Goal: Task Accomplishment & Management: Use online tool/utility

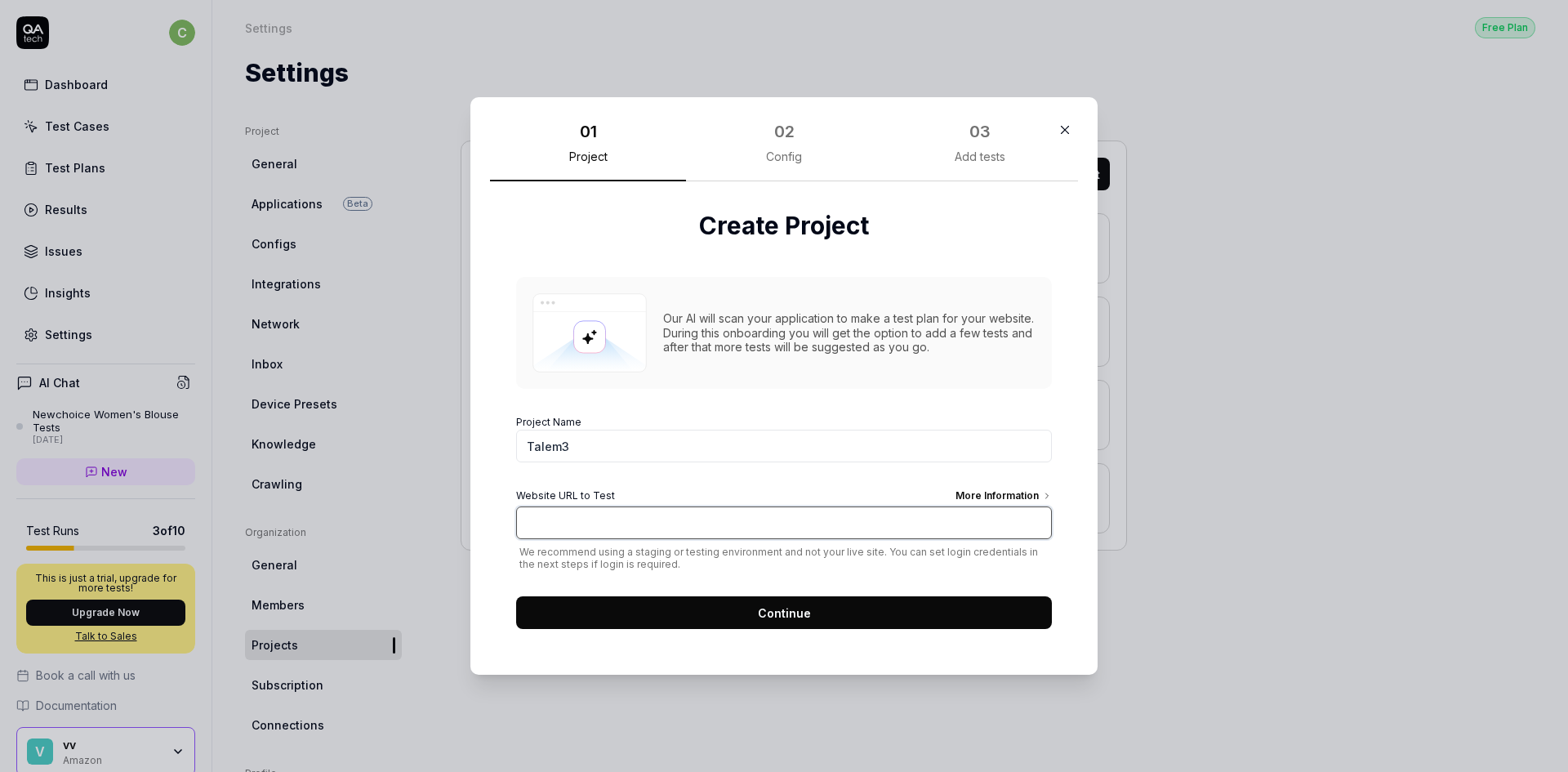
click at [599, 523] on input "Website URL to Test More Information" at bounding box center [784, 522] width 536 height 32
paste input "[URL][DOMAIN_NAME]"
type input "[URL][DOMAIN_NAME]"
click at [973, 493] on div "More Information" at bounding box center [1003, 498] width 97 height 18
click at [973, 506] on input "[URL][DOMAIN_NAME]" at bounding box center [784, 522] width 536 height 32
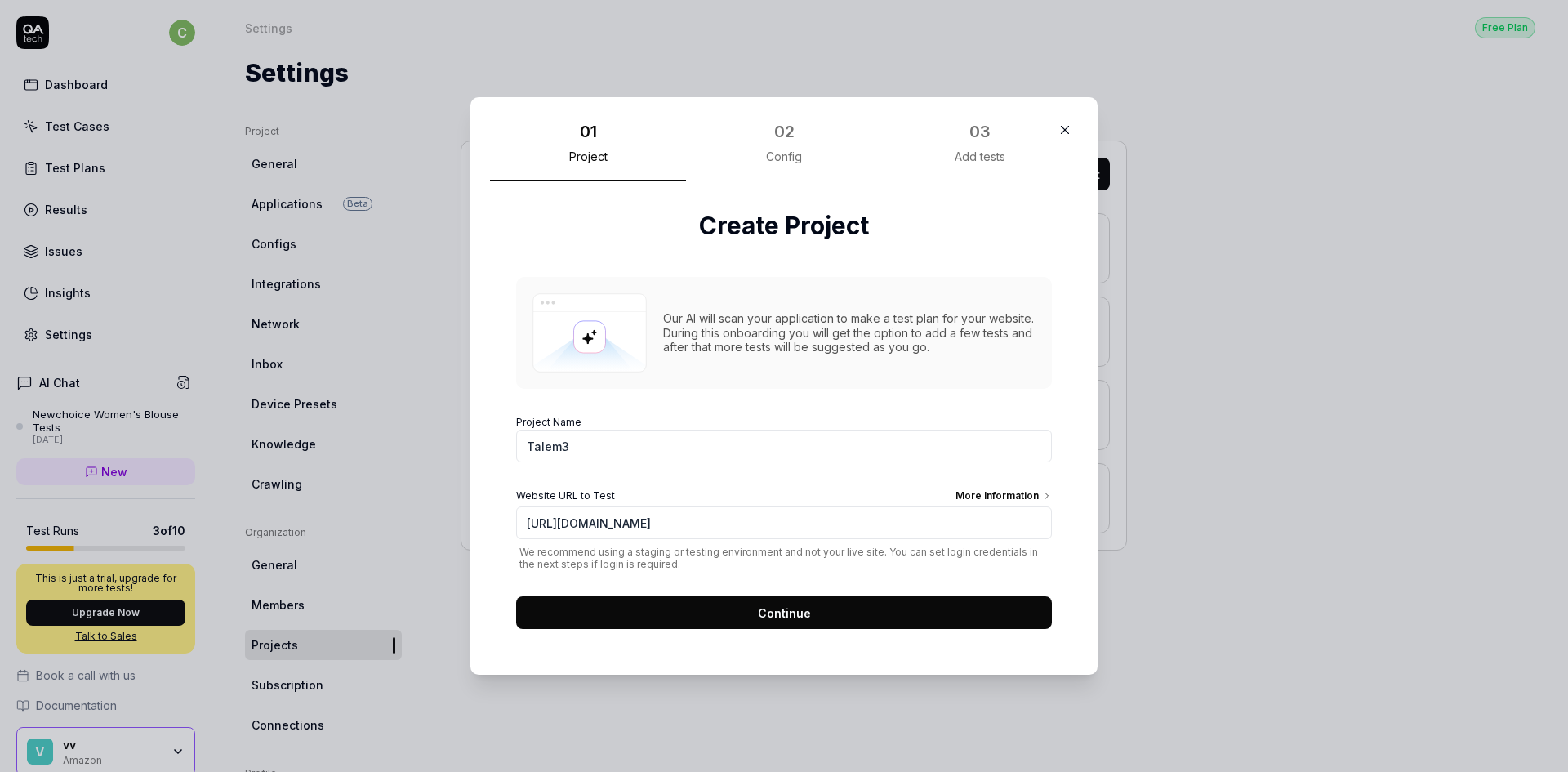
click at [644, 612] on button "Continue" at bounding box center [784, 612] width 536 height 32
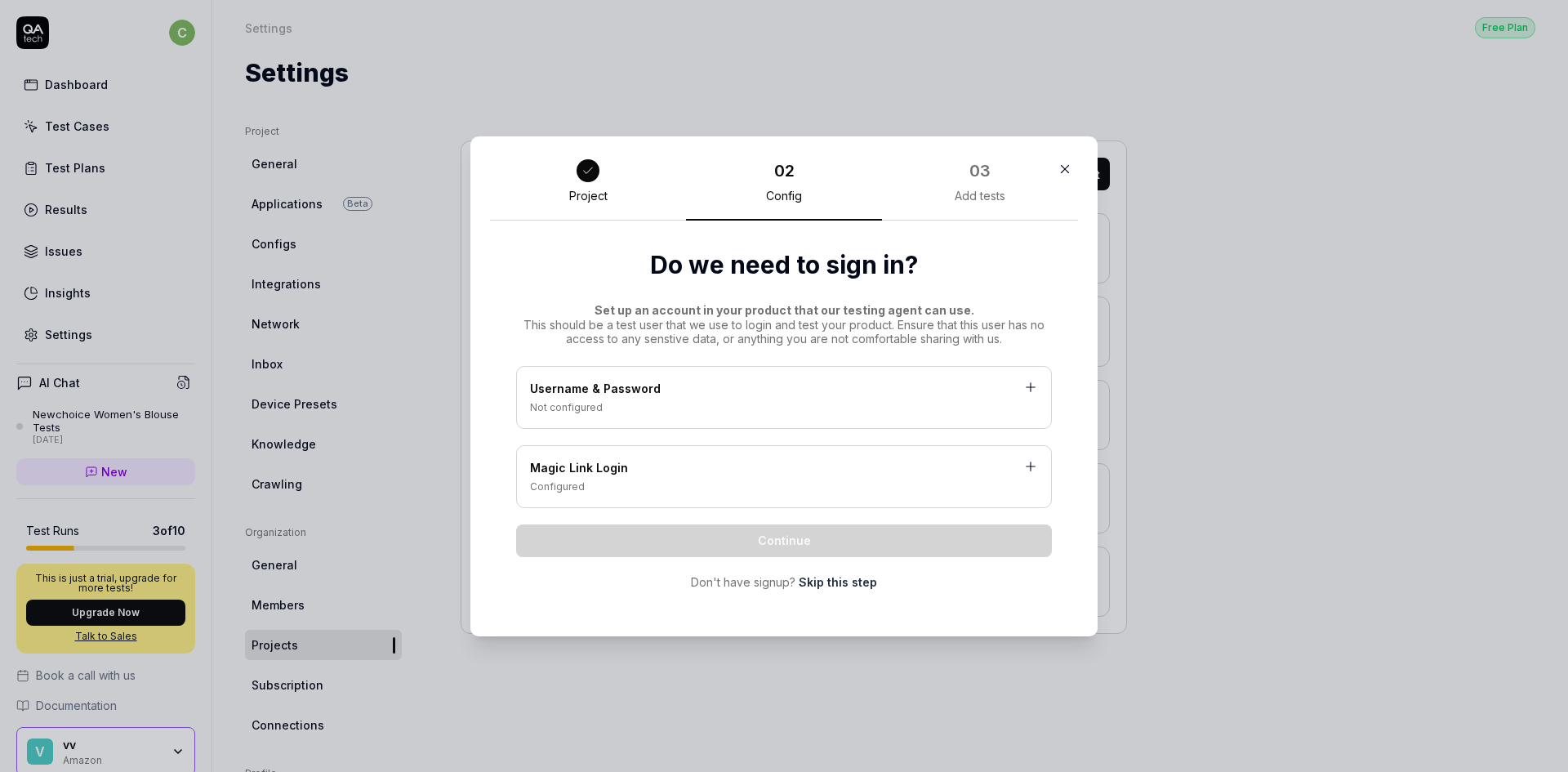
click at [716, 393] on div "Username & Password" at bounding box center [784, 390] width 508 height 21
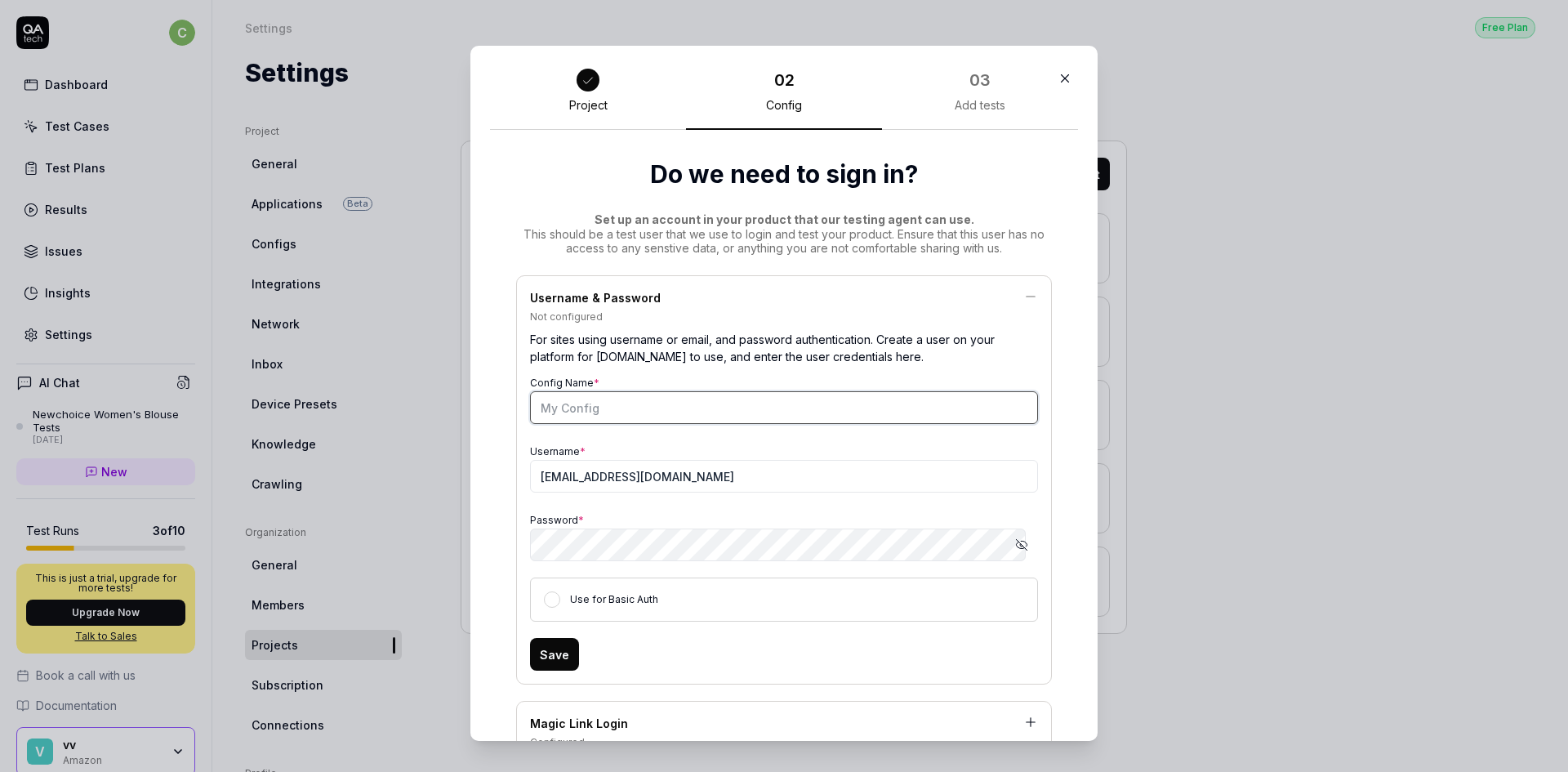
click at [638, 410] on input "Config Name *" at bounding box center [784, 407] width 508 height 32
click at [676, 476] on input "[EMAIL_ADDRESS][DOMAIN_NAME]" at bounding box center [784, 476] width 508 height 32
type input "[PERSON_NAME][EMAIL_ADDRESS][PERSON_NAME][DOMAIN_NAME]"
click at [831, 661] on div "Save" at bounding box center [784, 654] width 508 height 32
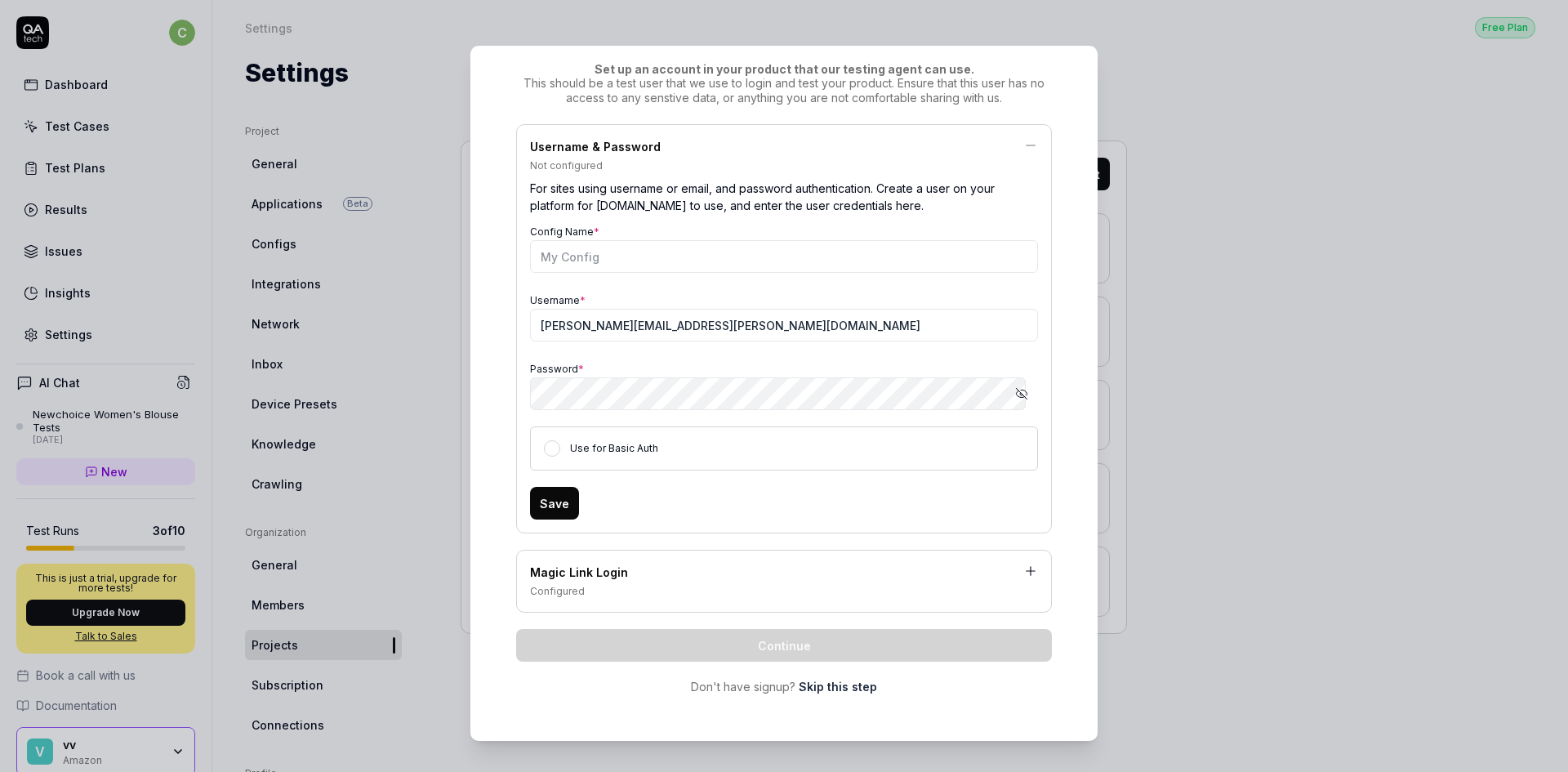
click at [557, 511] on button "Save" at bounding box center [554, 503] width 49 height 32
click at [643, 263] on input "Config Name *" at bounding box center [784, 256] width 508 height 32
type input "T"
type input "LSM Config 1"
click at [877, 620] on div "Username & Password Not configured For sites using username or email, and passw…" at bounding box center [784, 410] width 536 height 571
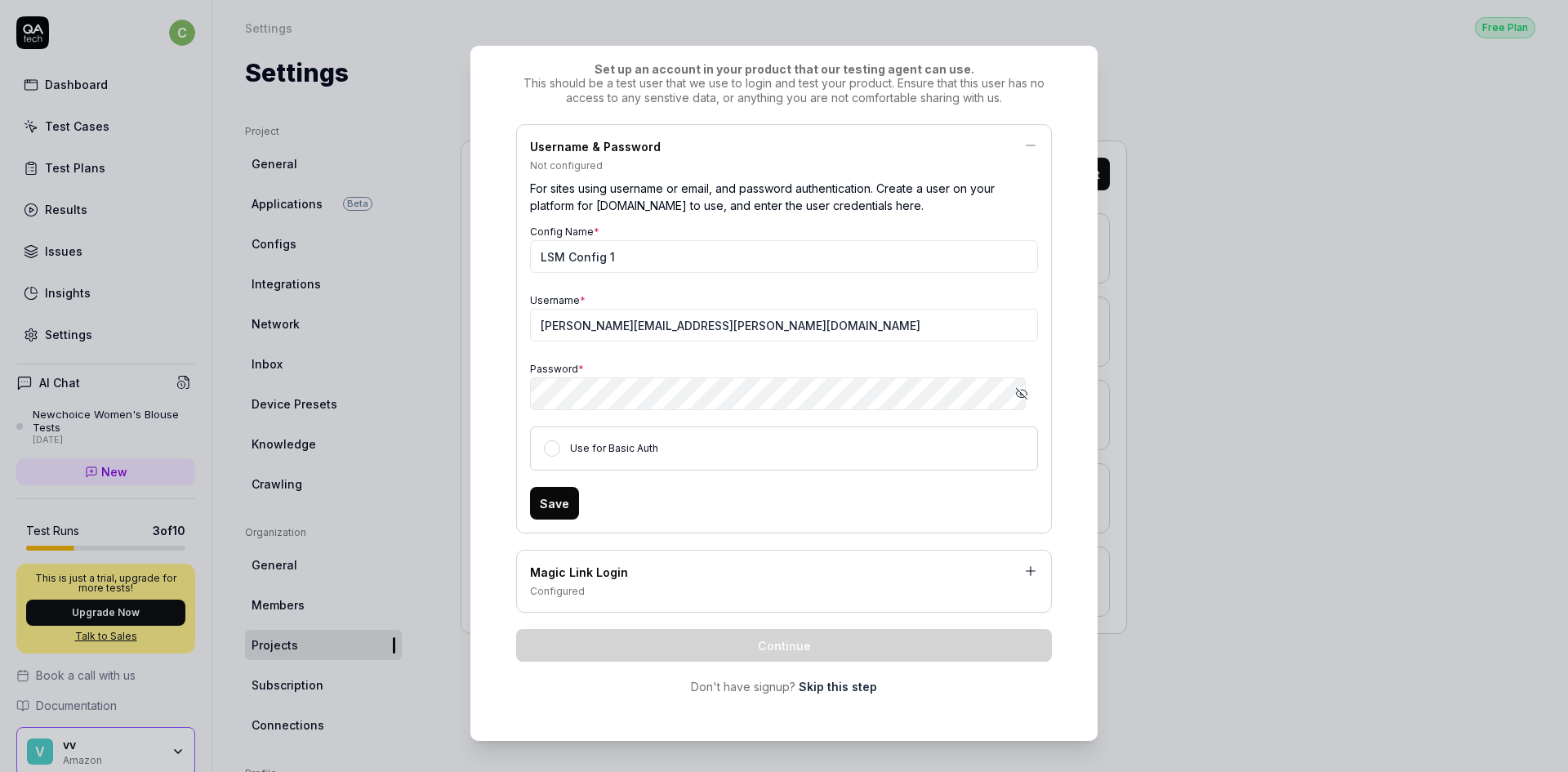
click at [820, 468] on div "Use for Basic Auth" at bounding box center [784, 448] width 508 height 44
click at [555, 501] on button "Save" at bounding box center [554, 503] width 49 height 32
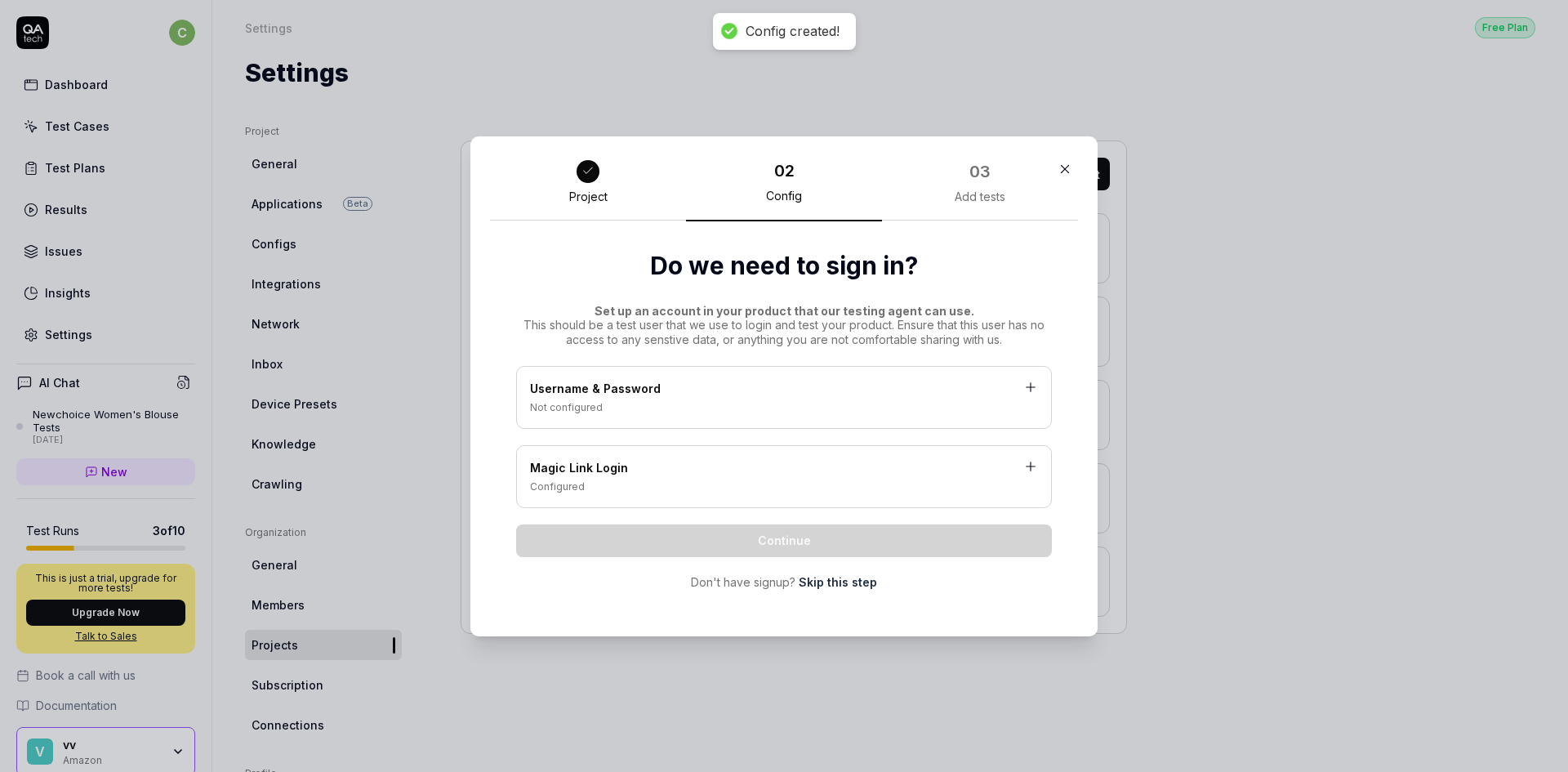
scroll to position [0, 0]
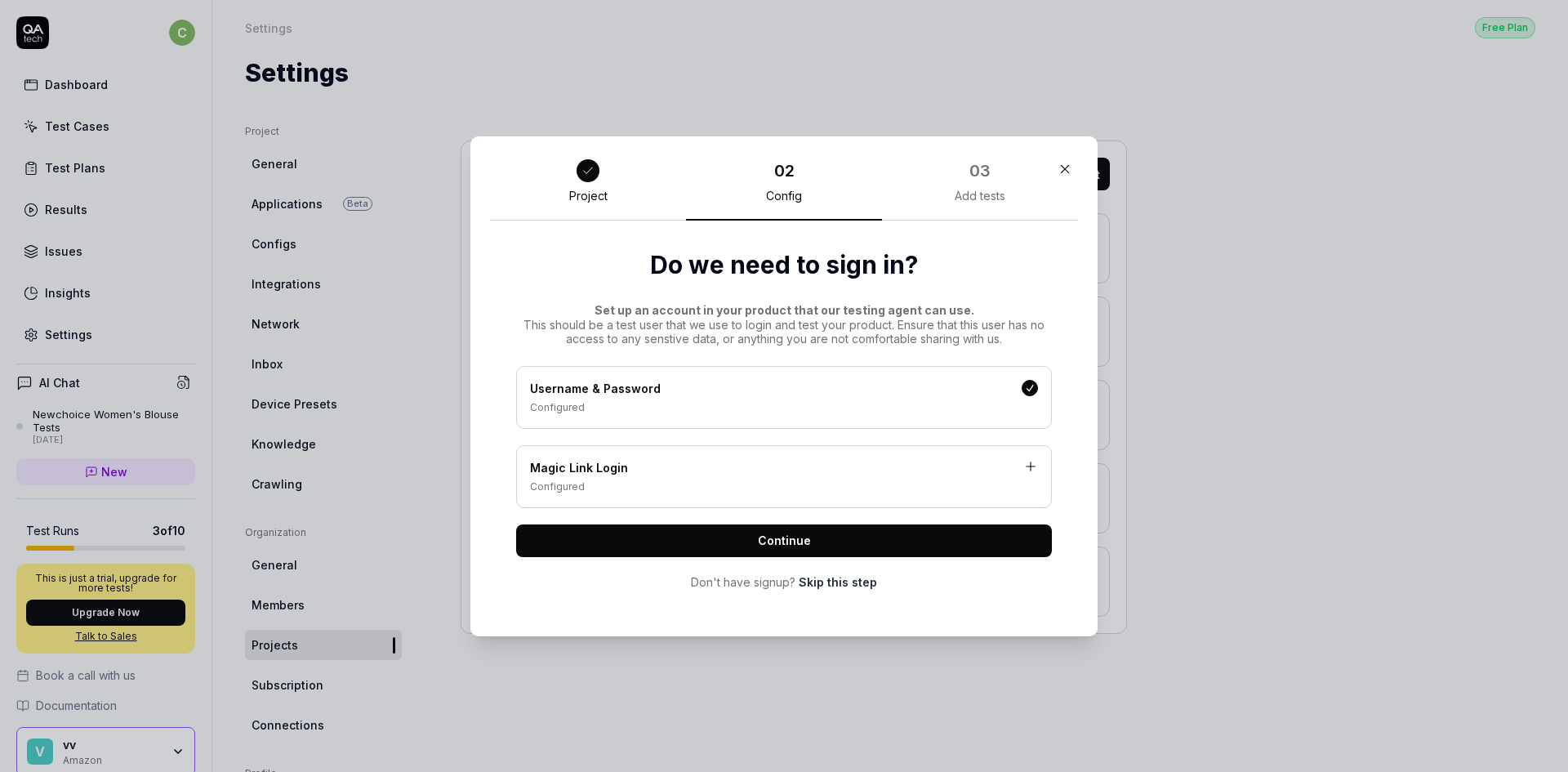
click at [972, 183] on div "03" at bounding box center [980, 171] width 30 height 30
click at [822, 545] on button "Continue" at bounding box center [784, 540] width 536 height 32
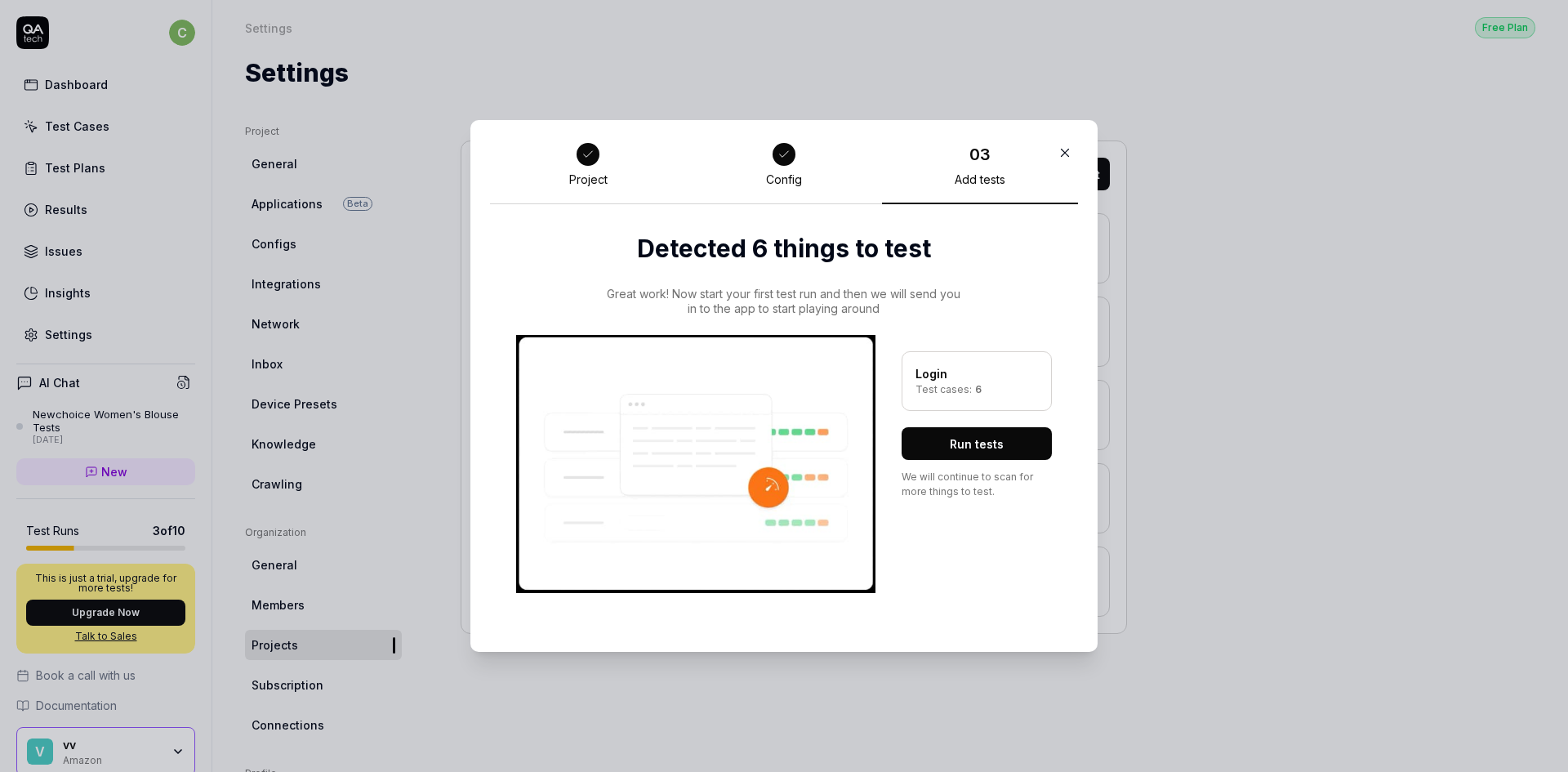
click at [785, 167] on div at bounding box center [784, 155] width 30 height 30
click at [1002, 386] on div "Test cases: 6" at bounding box center [977, 390] width 122 height 15
click at [581, 161] on icon at bounding box center [588, 155] width 13 height 13
click at [1065, 151] on icon "button" at bounding box center [1065, 153] width 15 height 15
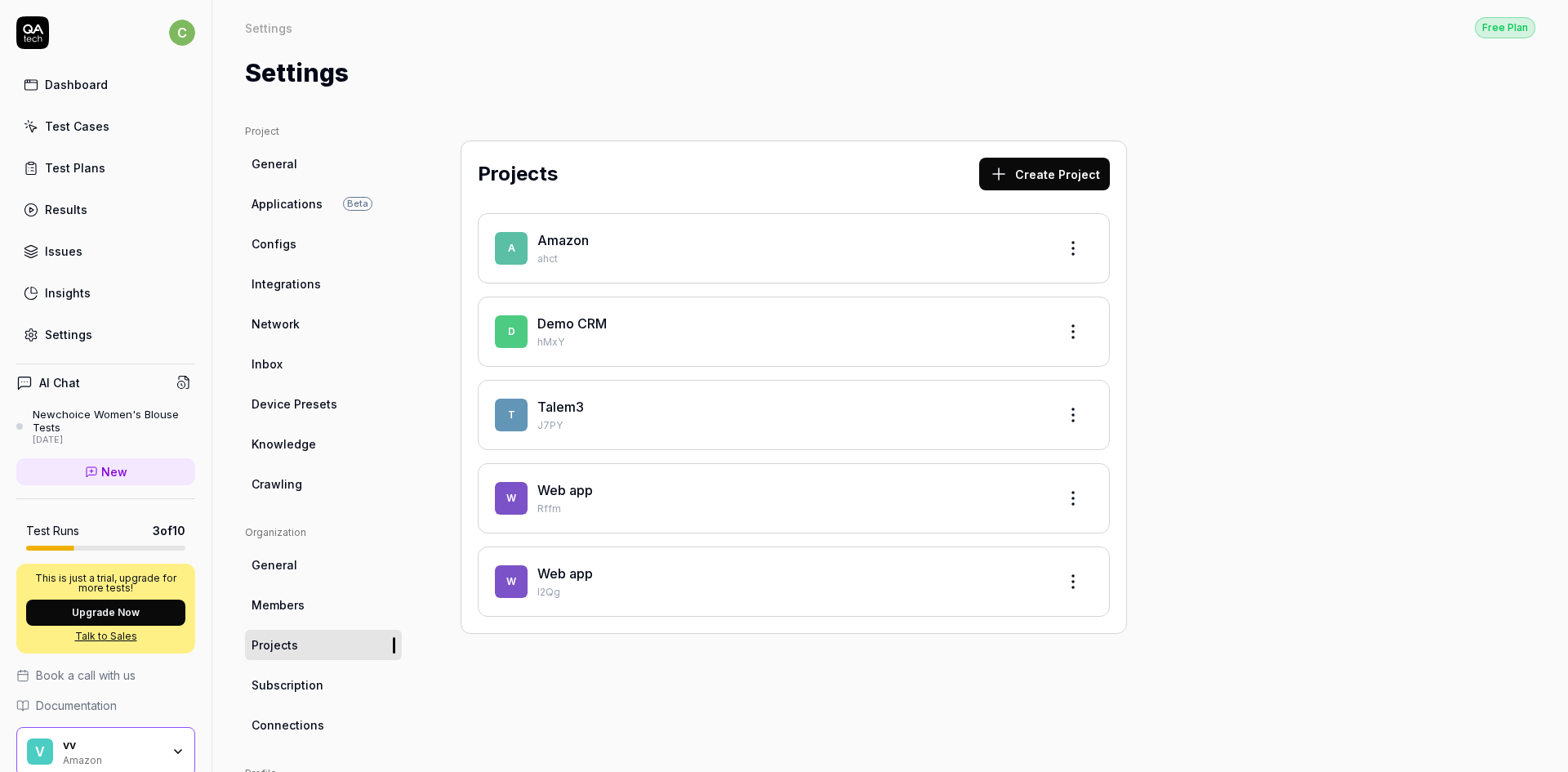
scroll to position [66, 0]
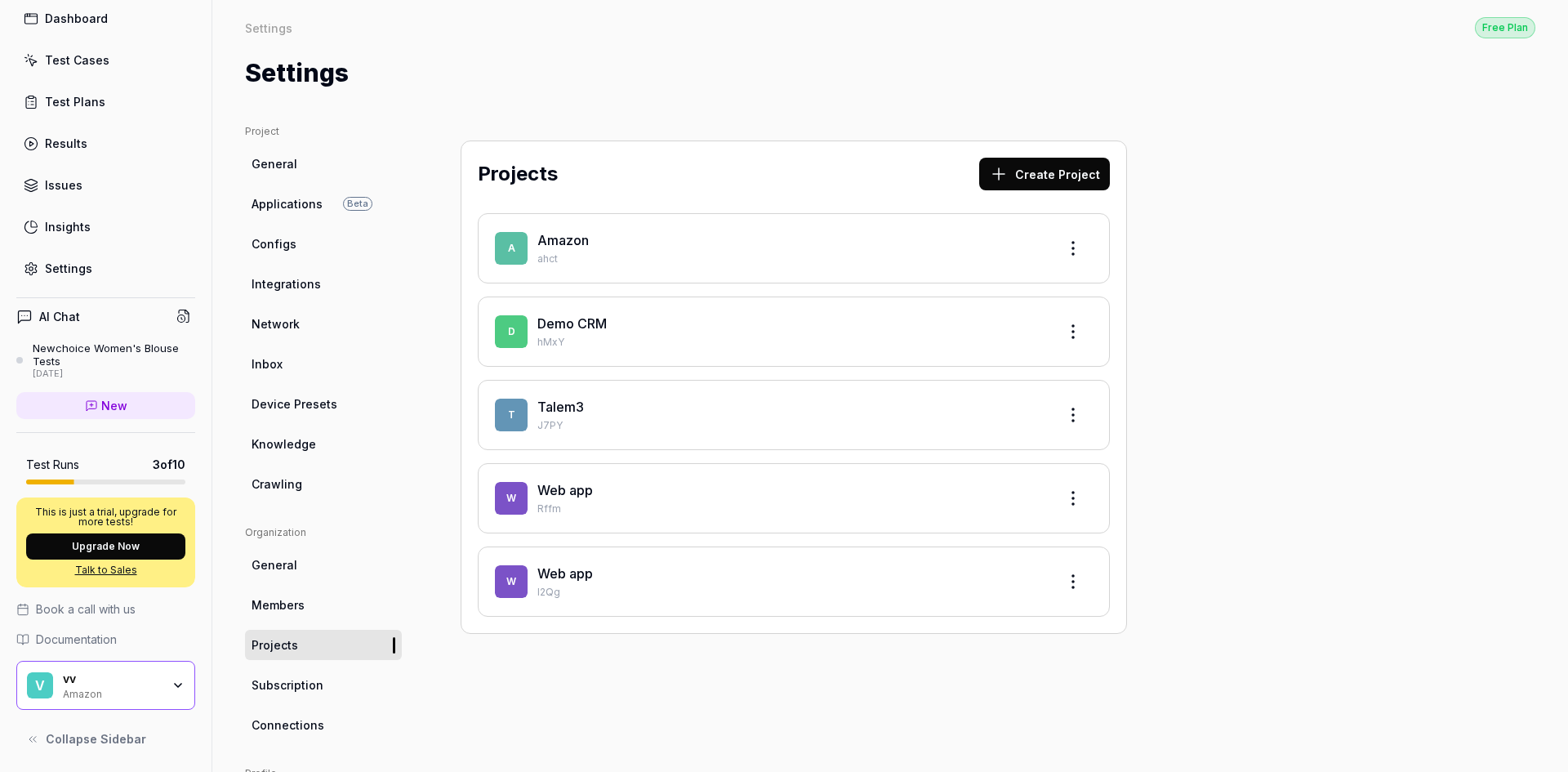
click at [68, 319] on h4 "AI Chat" at bounding box center [59, 316] width 41 height 17
click at [70, 276] on div "Settings" at bounding box center [68, 268] width 47 height 17
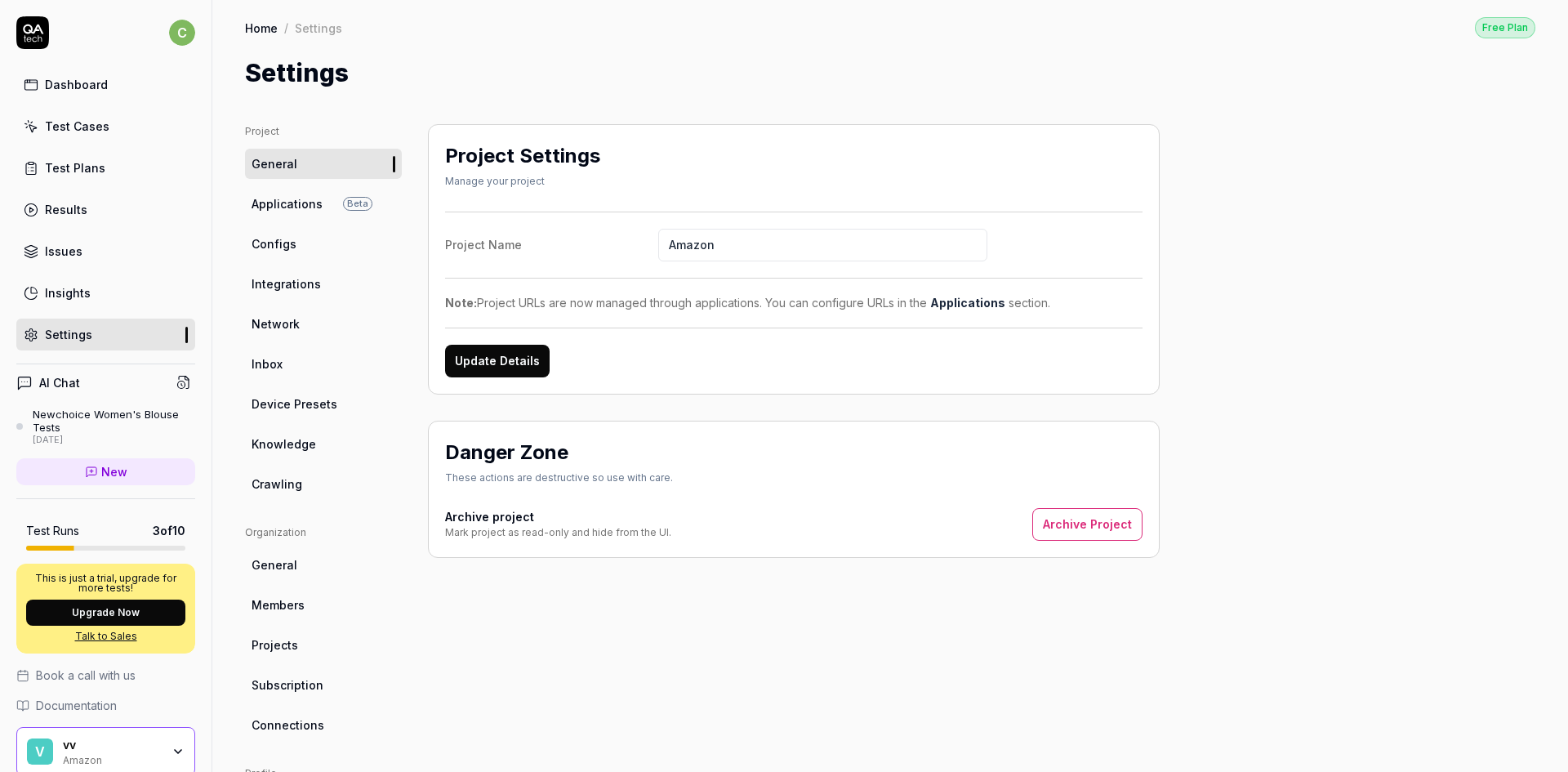
click at [25, 33] on icon at bounding box center [32, 32] width 32 height 32
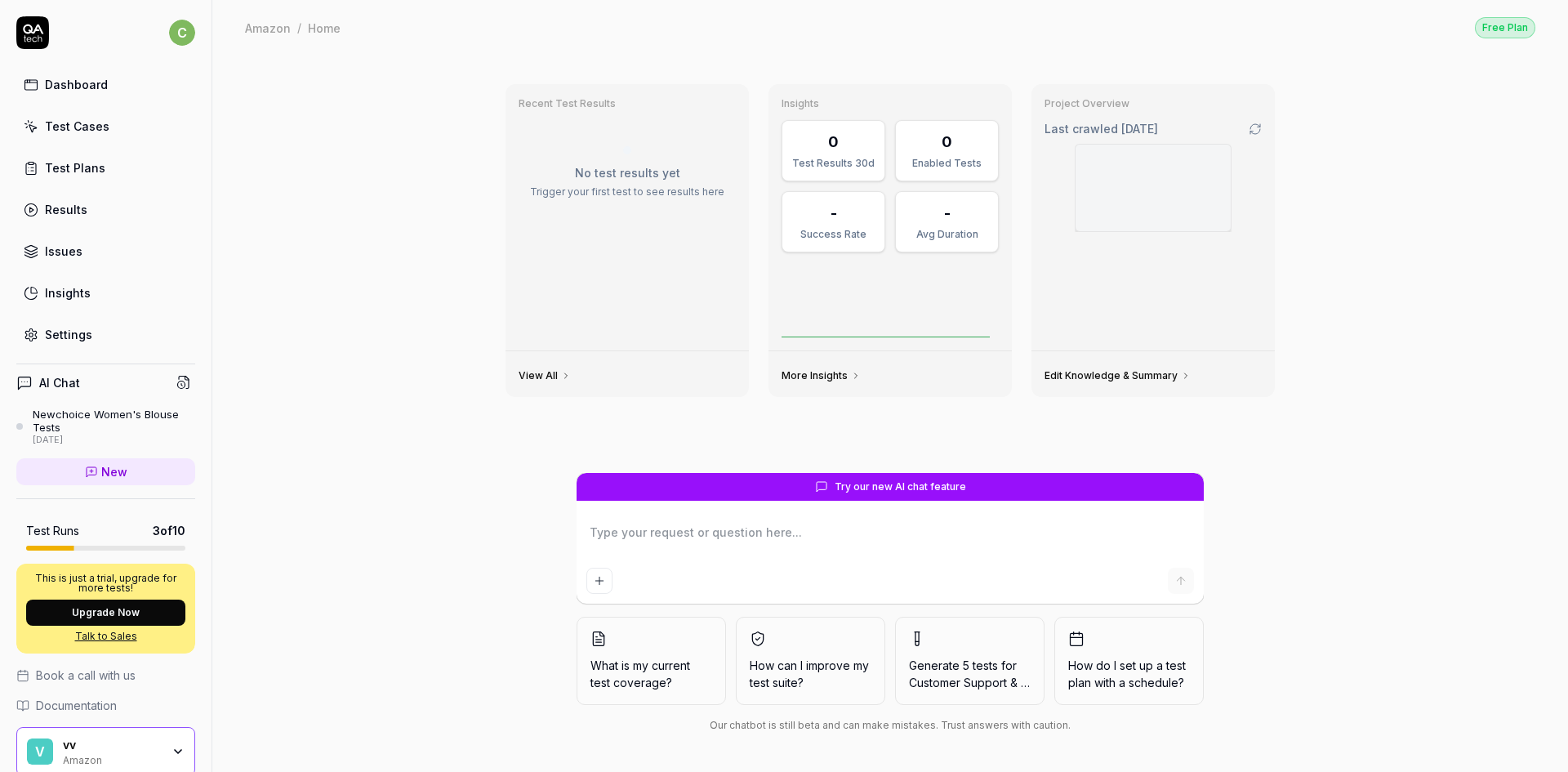
scroll to position [66, 0]
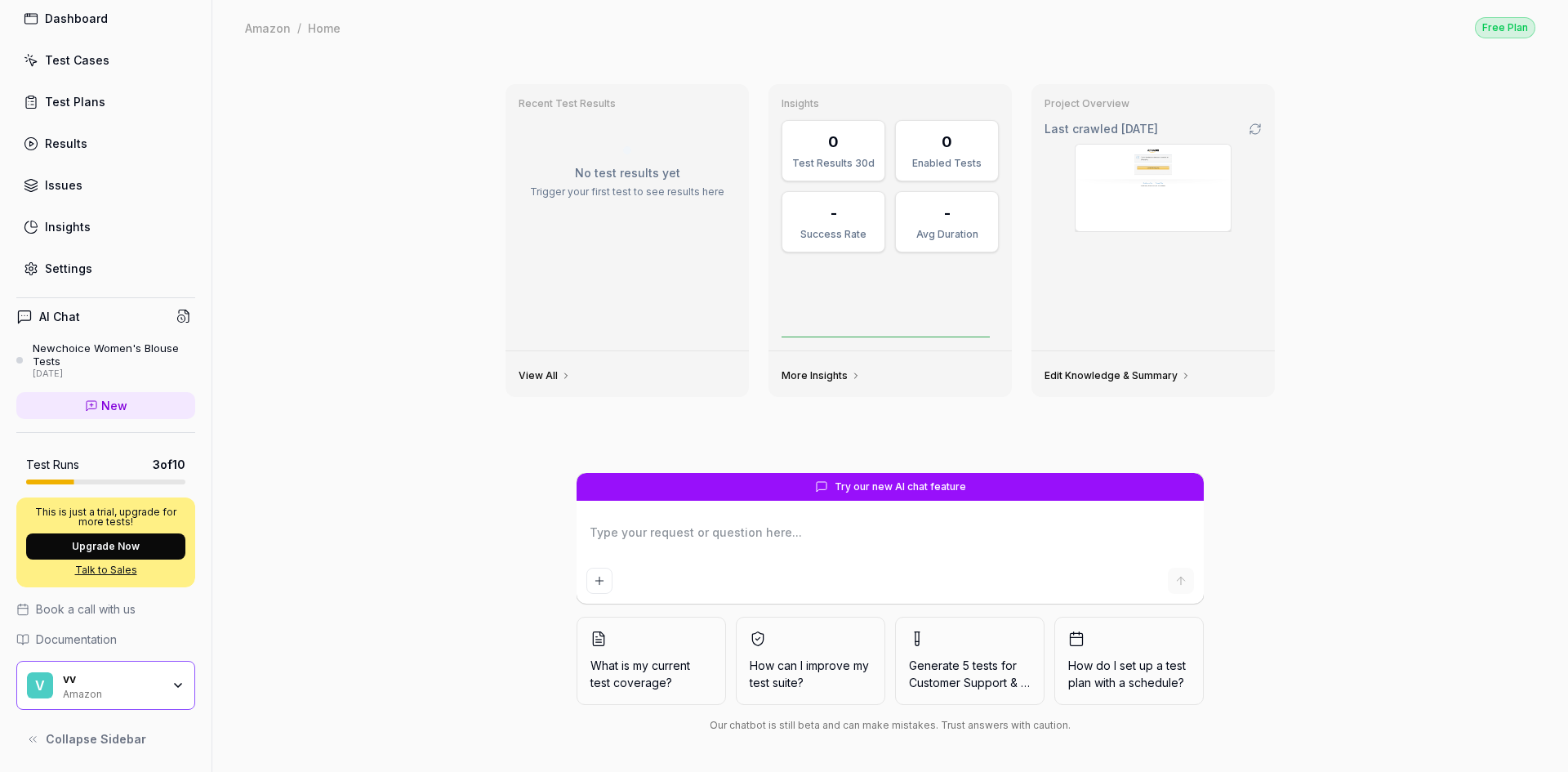
click at [116, 671] on div "v vv Amazon" at bounding box center [106, 685] width 179 height 49
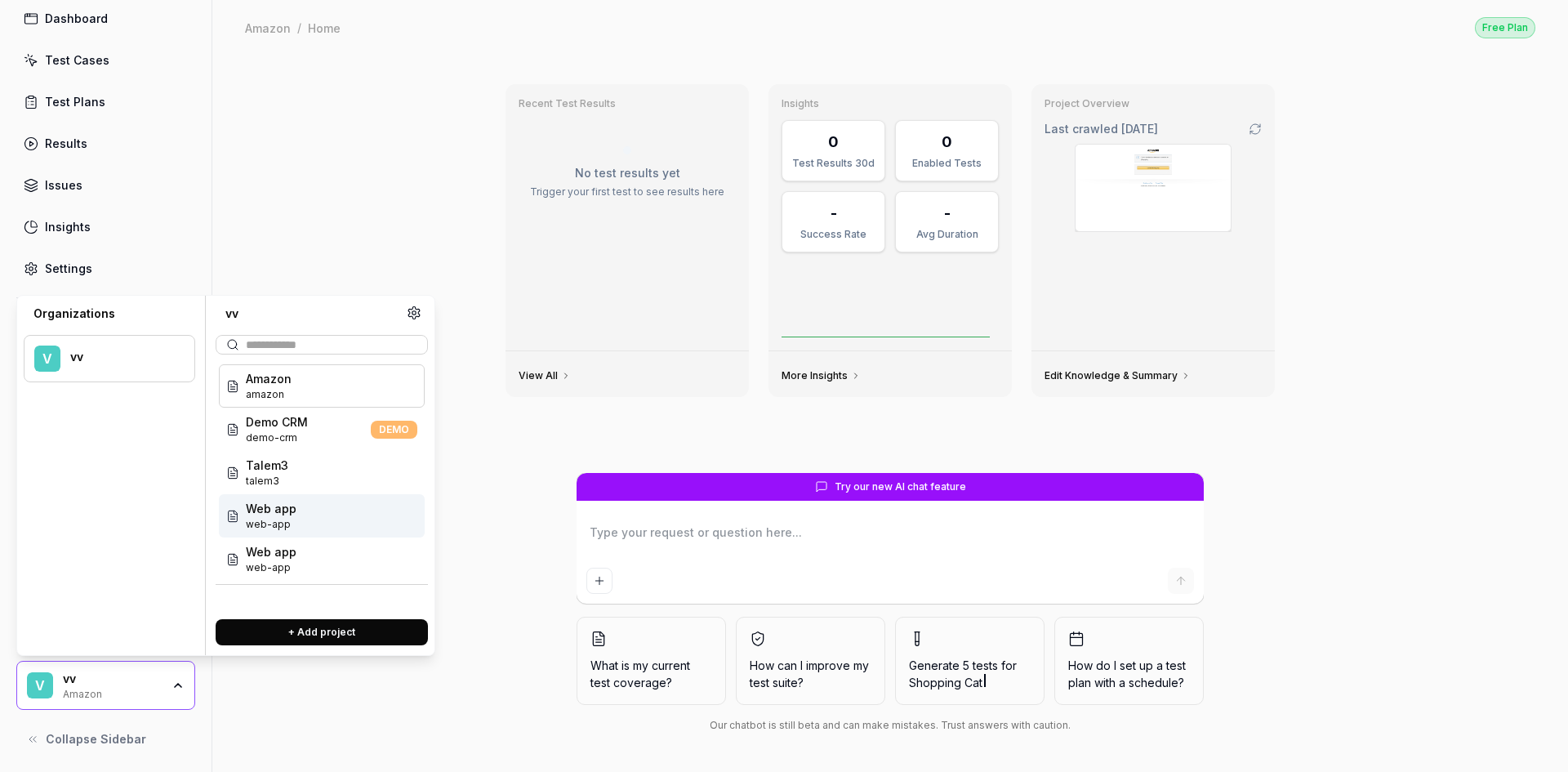
type textarea "*"
click at [322, 631] on button "+ Add project" at bounding box center [322, 633] width 213 height 26
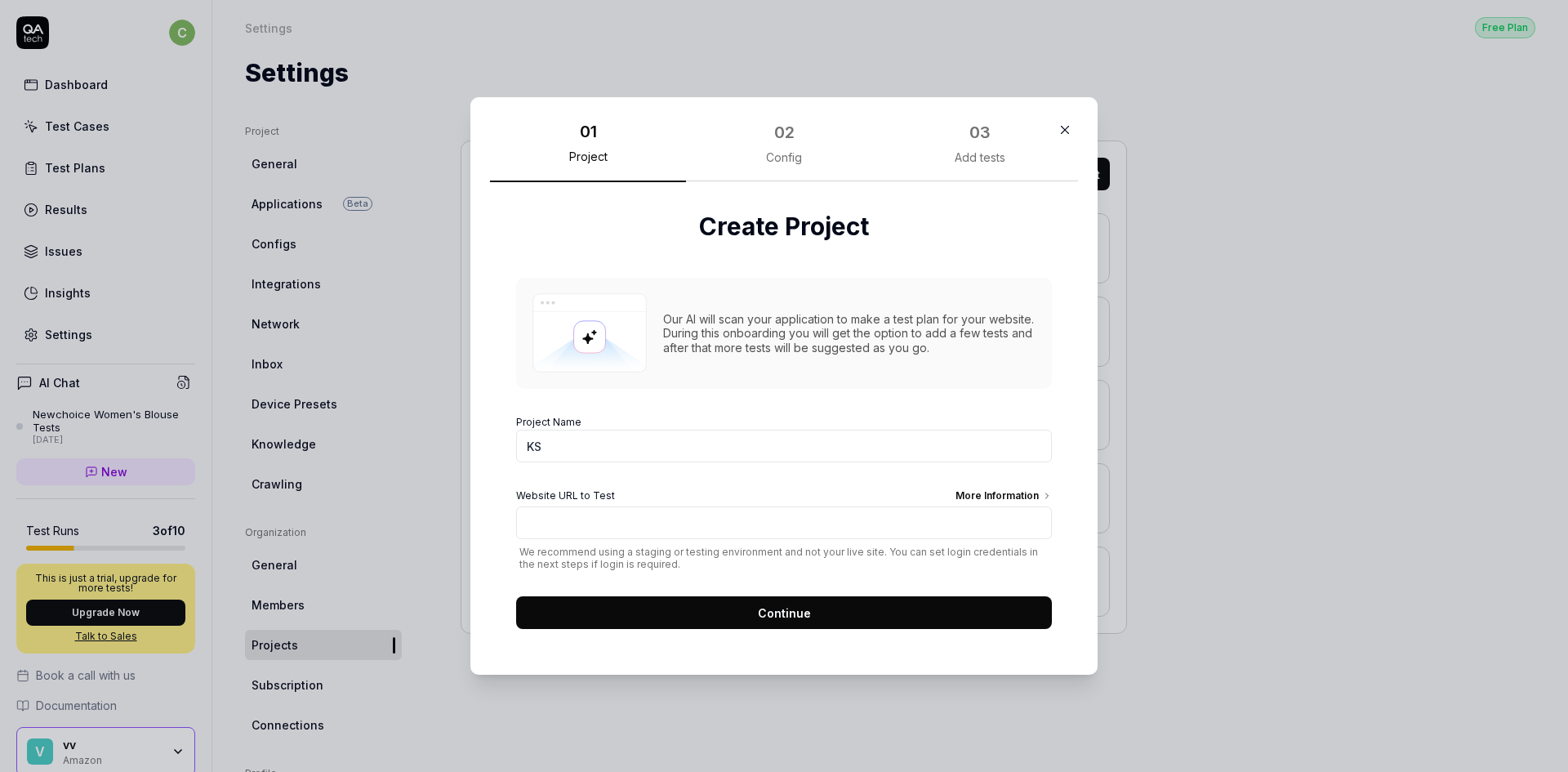
type input "K"
type input "LSM"
paste input "[URL][DOMAIN_NAME]"
type input "[URL][DOMAIN_NAME]"
click at [758, 617] on span "Continue" at bounding box center [784, 613] width 53 height 17
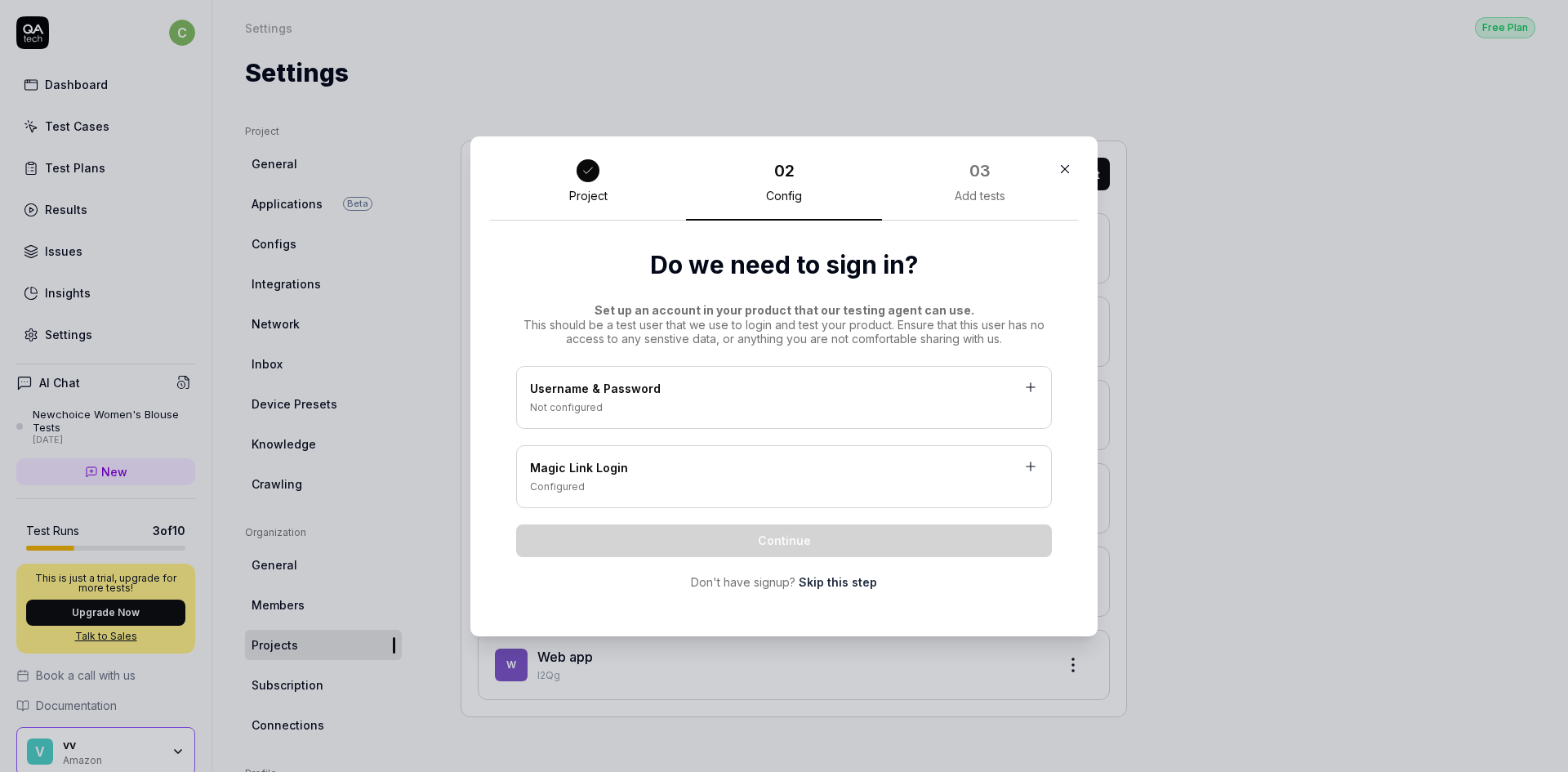
click at [723, 406] on div "Not configured" at bounding box center [784, 408] width 508 height 15
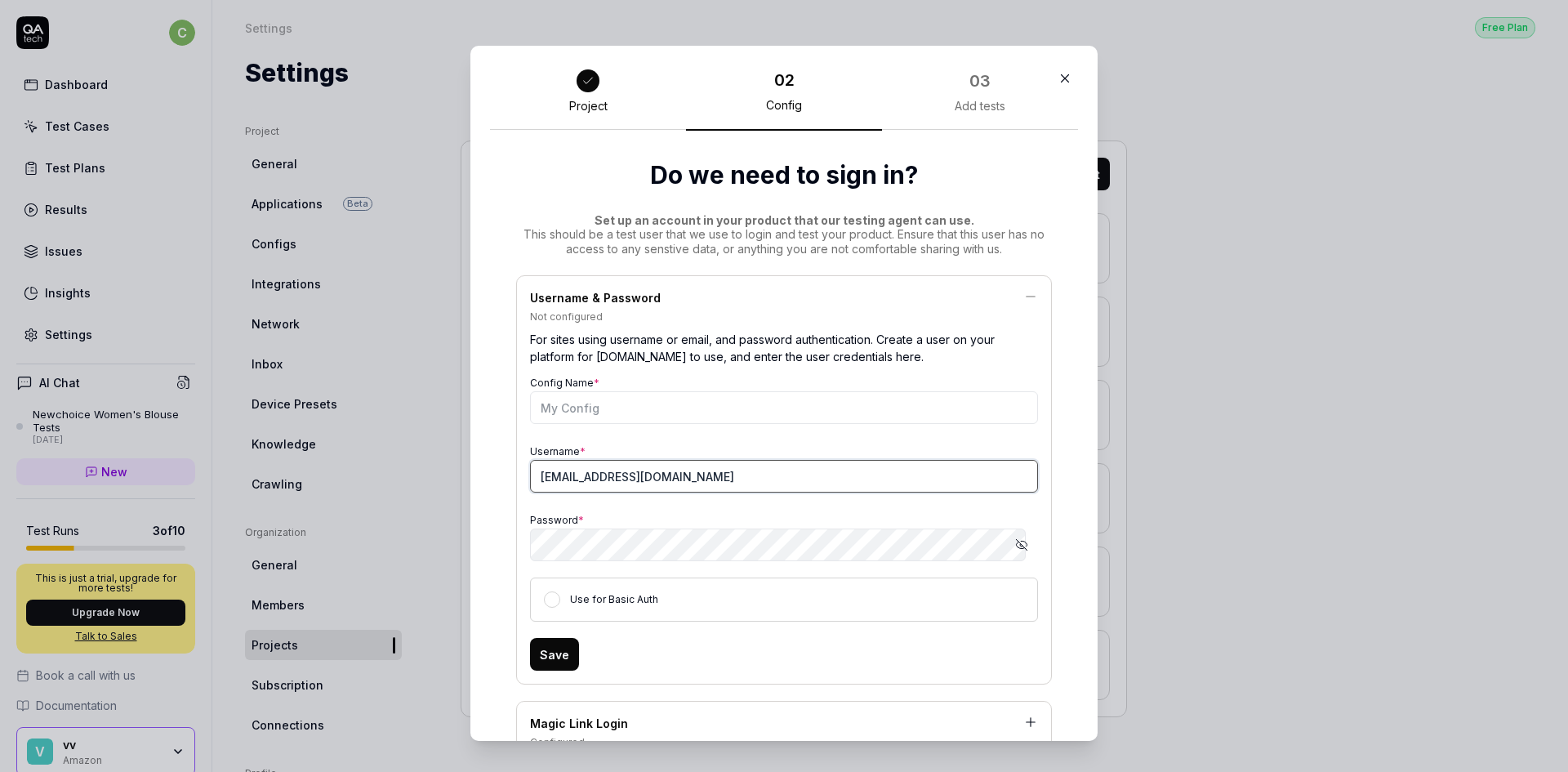
click at [686, 486] on input "[EMAIL_ADDRESS][DOMAIN_NAME]" at bounding box center [784, 476] width 508 height 32
type input "[PERSON_NAME][EMAIL_ADDRESS][PERSON_NAME][DOMAIN_NAME]"
click at [944, 639] on div "Save" at bounding box center [784, 654] width 508 height 32
click at [552, 645] on button "Save" at bounding box center [554, 654] width 49 height 32
type input "LSM"
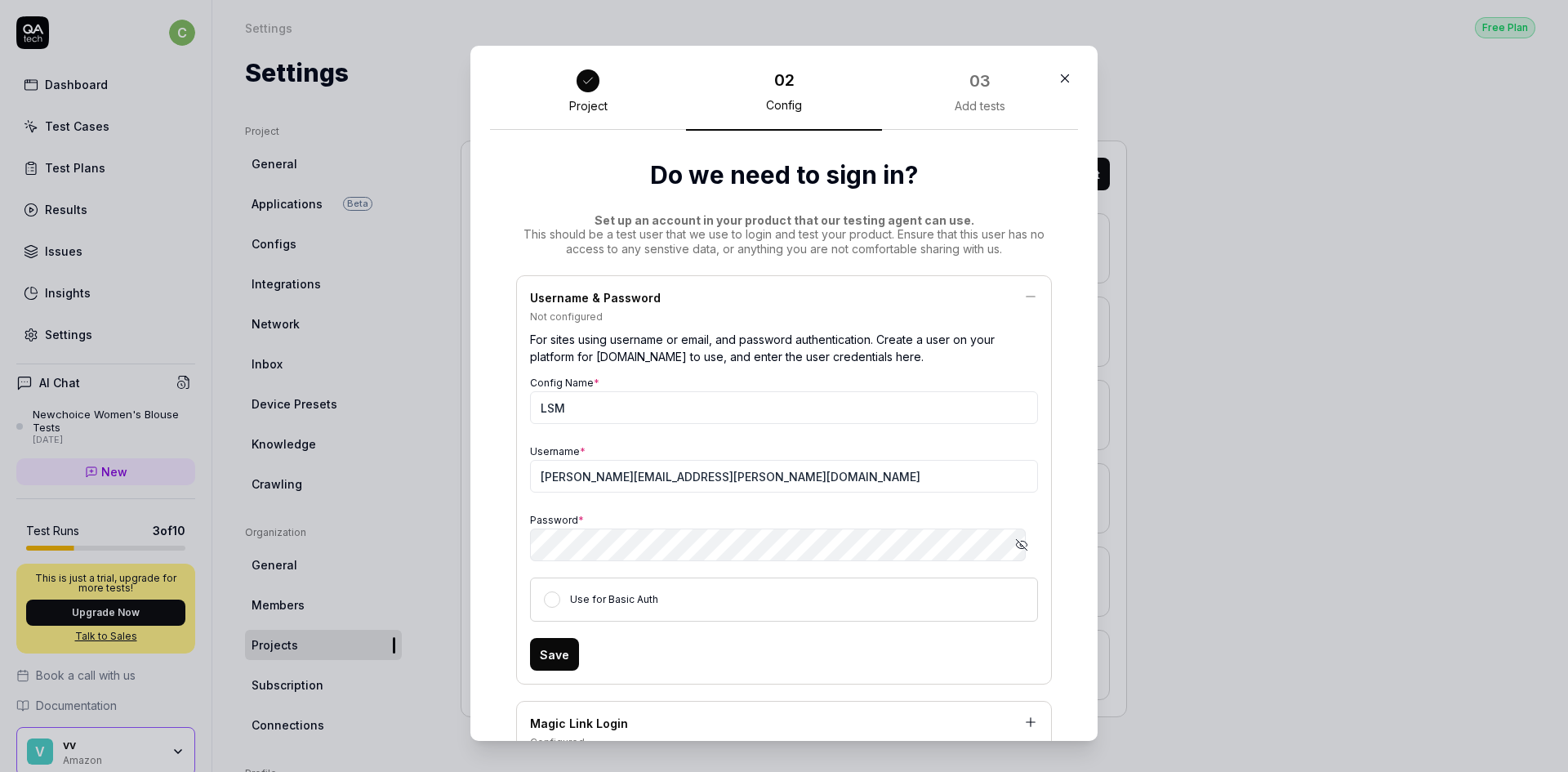
click at [554, 653] on button "Save" at bounding box center [554, 654] width 49 height 32
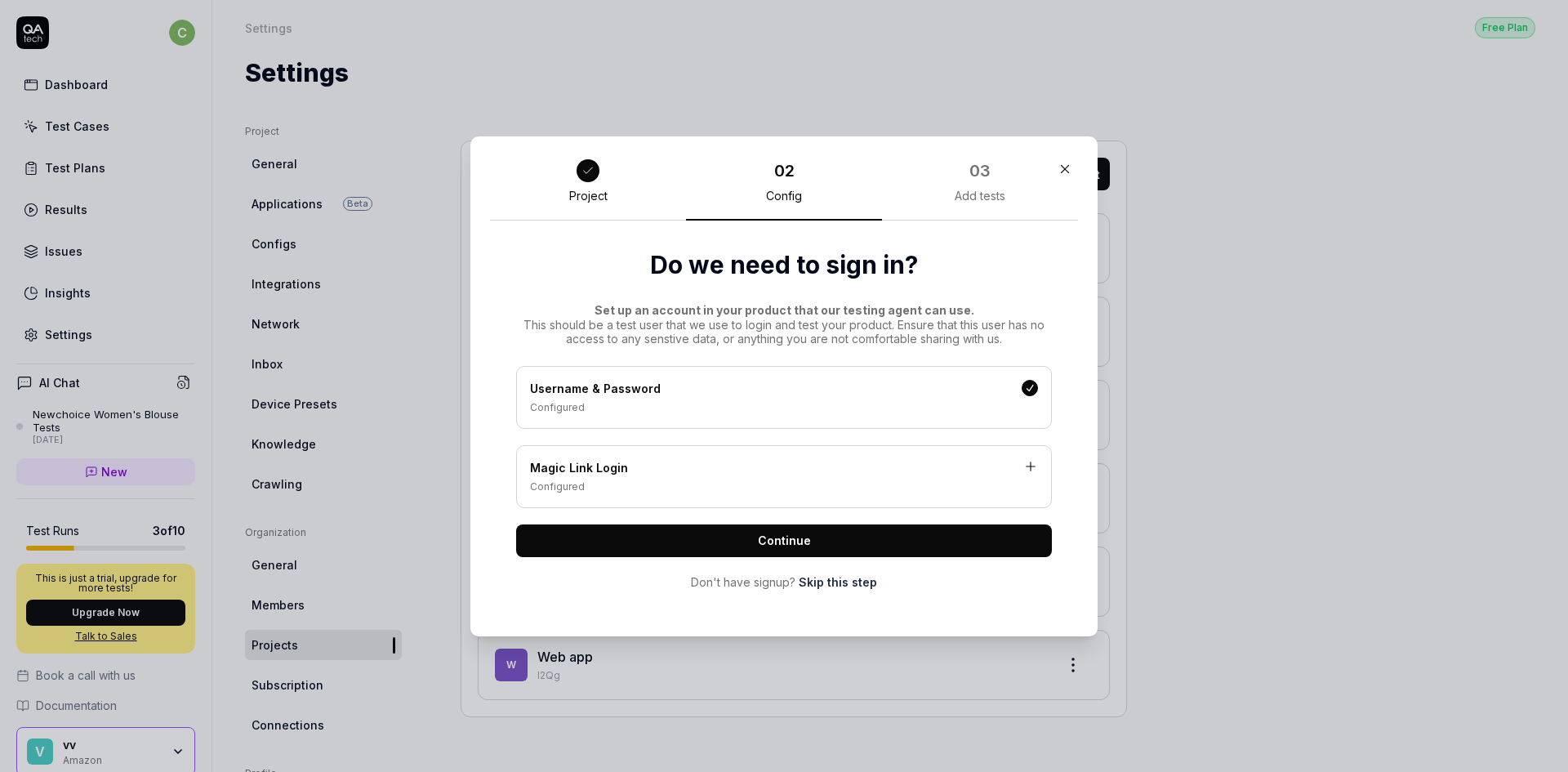
click at [872, 537] on button "Continue" at bounding box center [784, 540] width 536 height 32
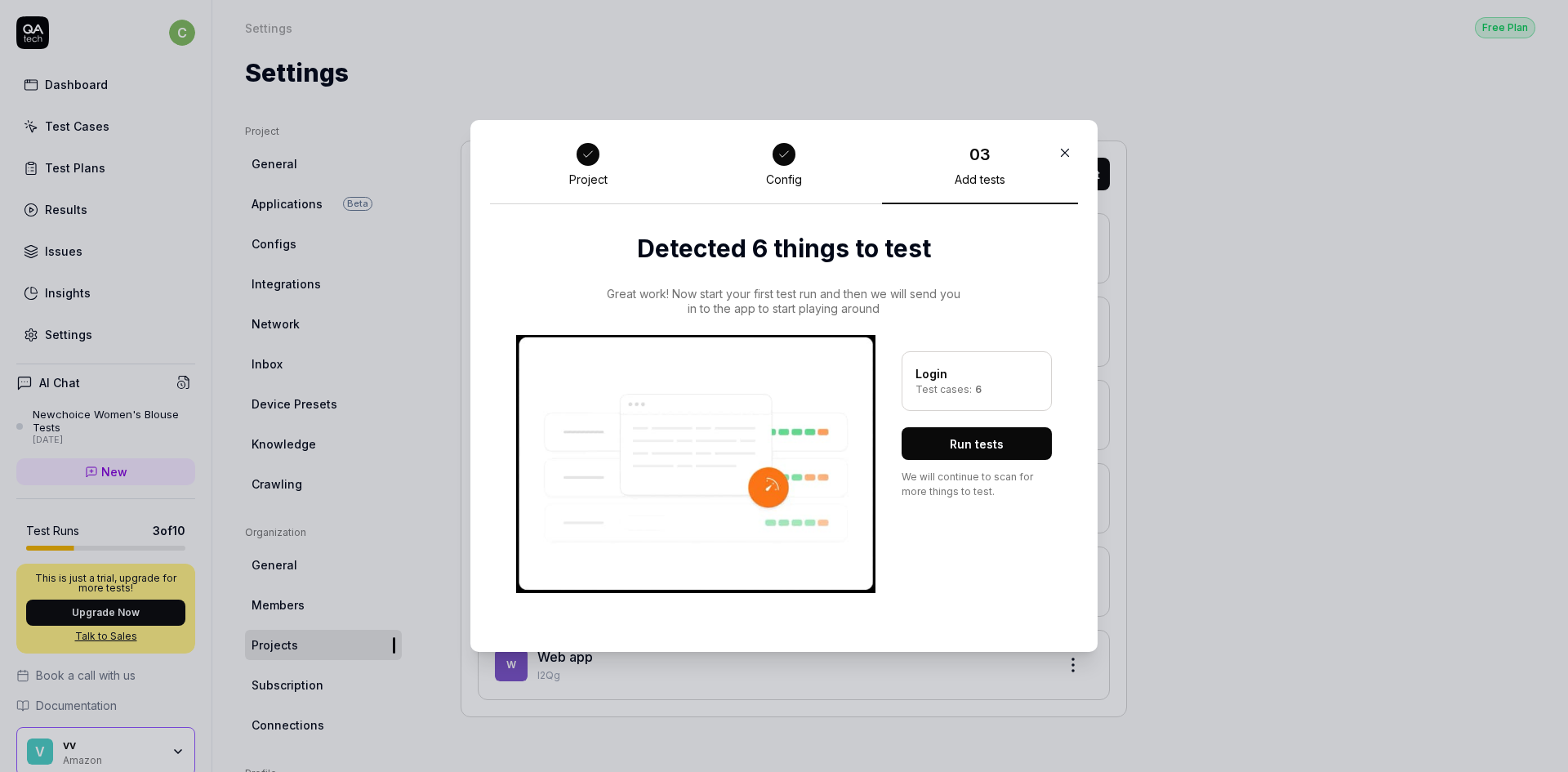
click at [580, 163] on div at bounding box center [588, 155] width 23 height 23
click at [595, 186] on div "Project" at bounding box center [588, 180] width 38 height 15
click at [980, 443] on button "Run tests" at bounding box center [977, 443] width 151 height 32
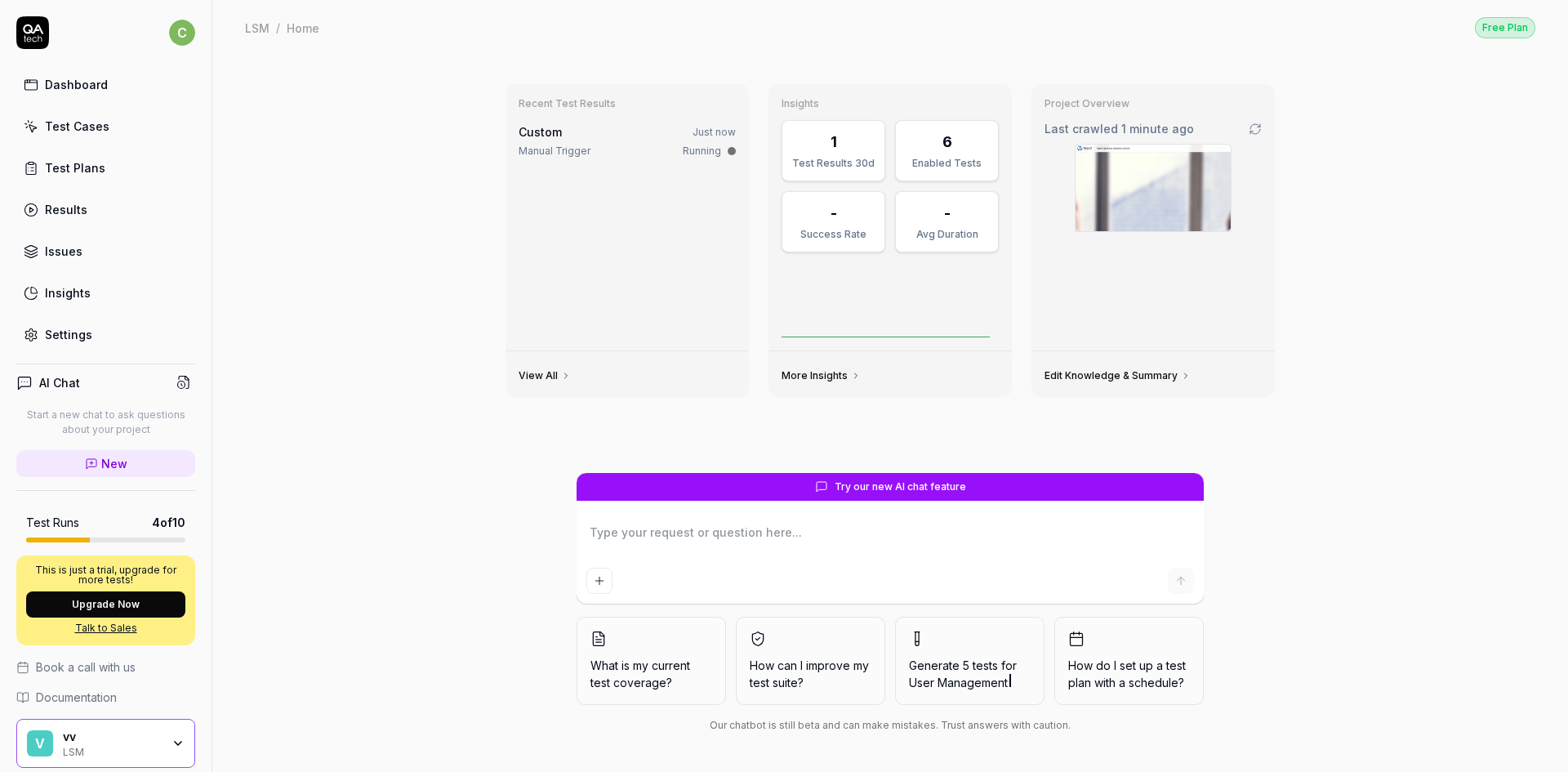
click at [933, 151] on div "6" at bounding box center [947, 141] width 83 height 22
click at [829, 371] on link "More Insights" at bounding box center [821, 376] width 79 height 13
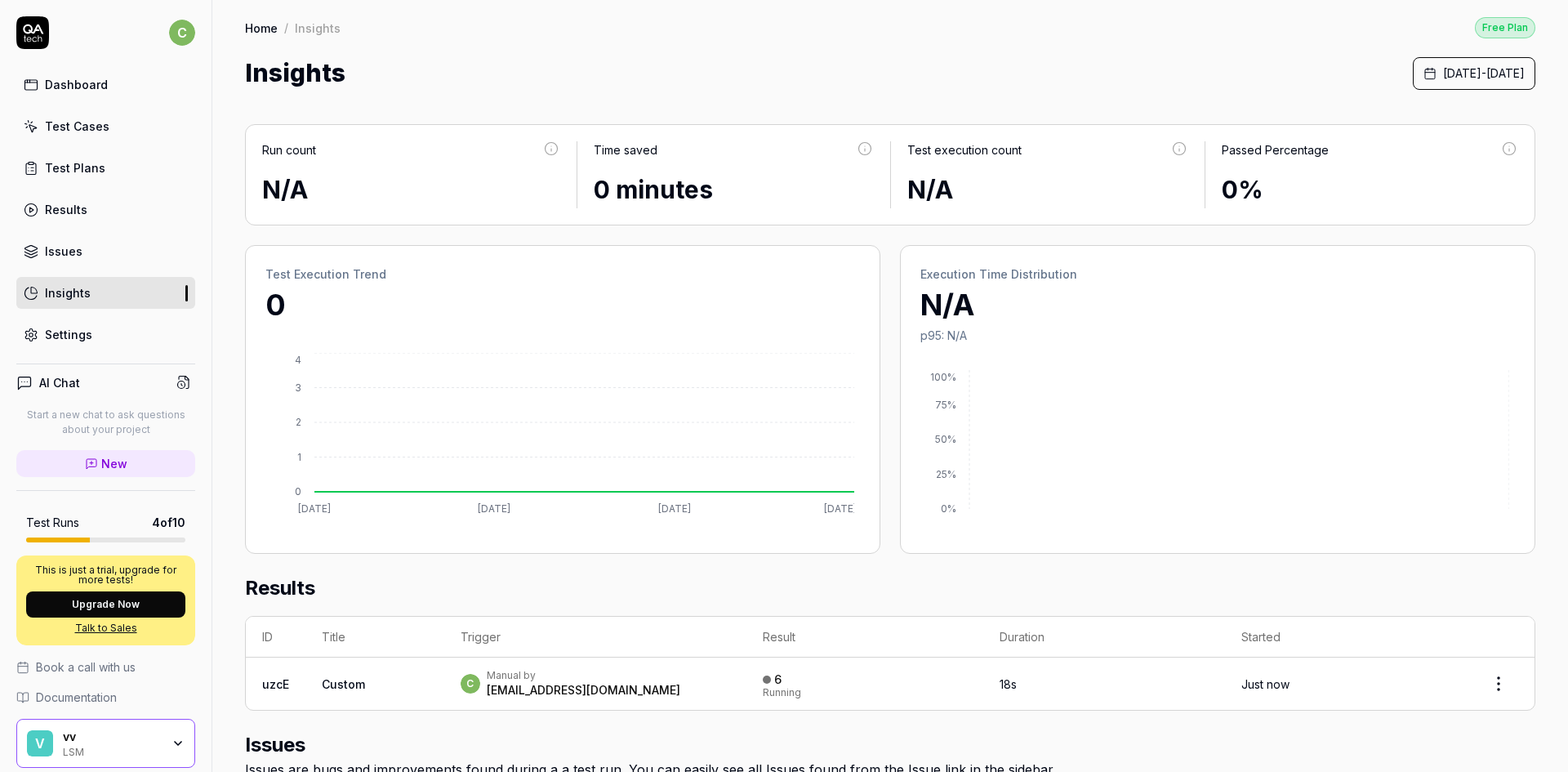
click at [131, 738] on div "vv" at bounding box center [112, 737] width 98 height 15
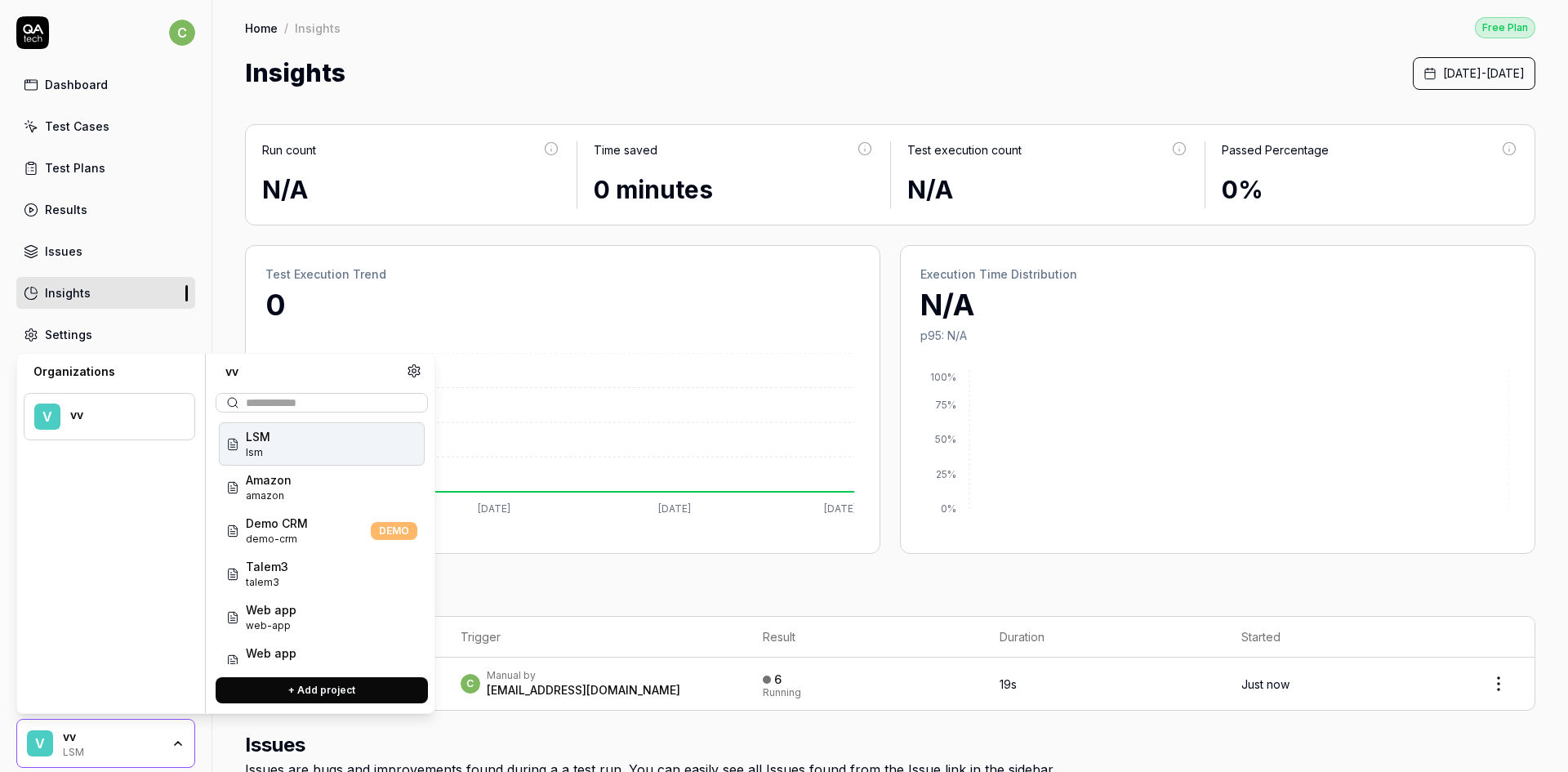
click at [271, 453] on div "LSM lsm" at bounding box center [322, 444] width 206 height 43
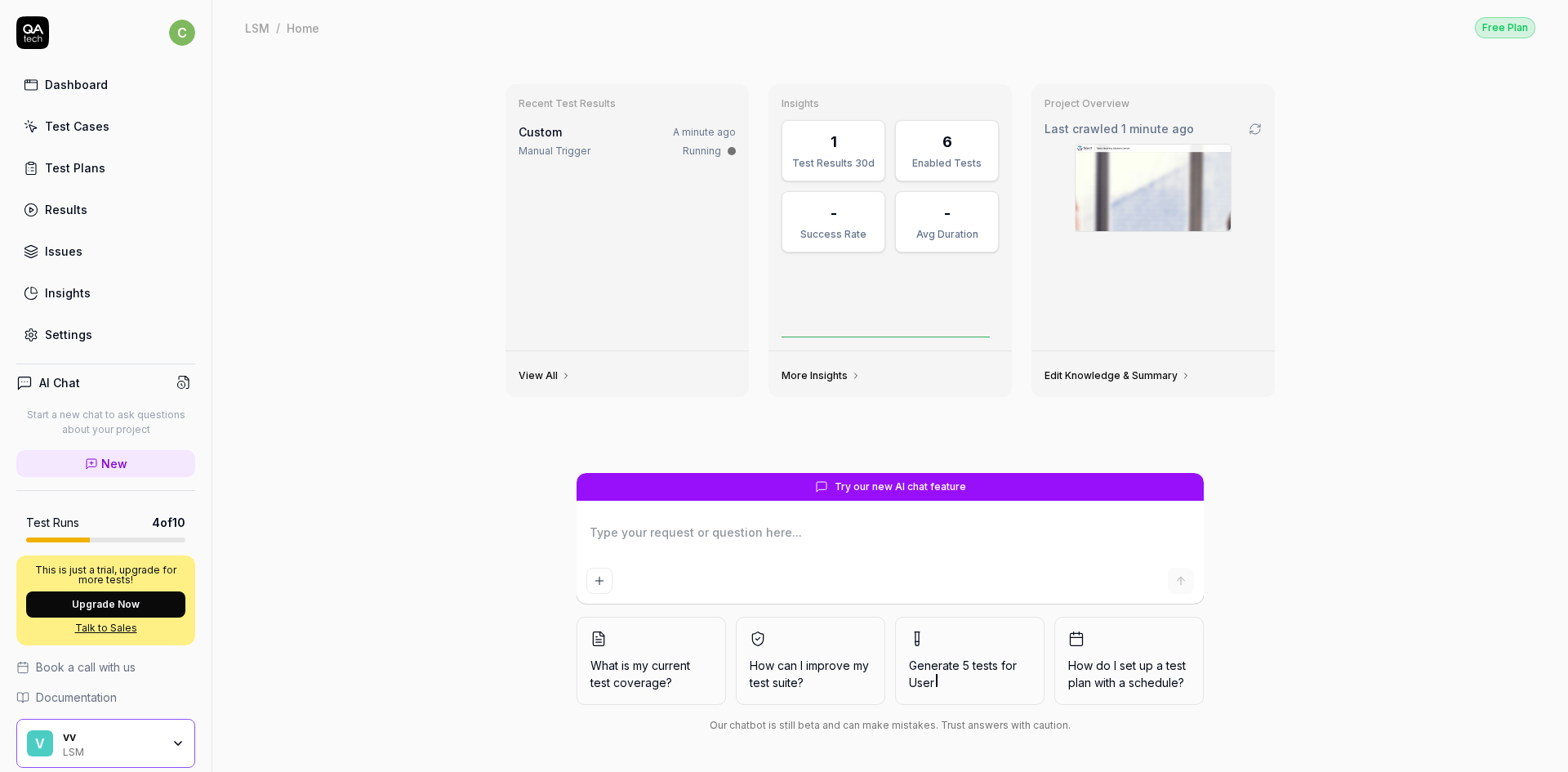
click at [951, 151] on div "6" at bounding box center [947, 141] width 83 height 22
click at [93, 133] on div "Test Cases" at bounding box center [77, 126] width 65 height 17
type textarea "*"
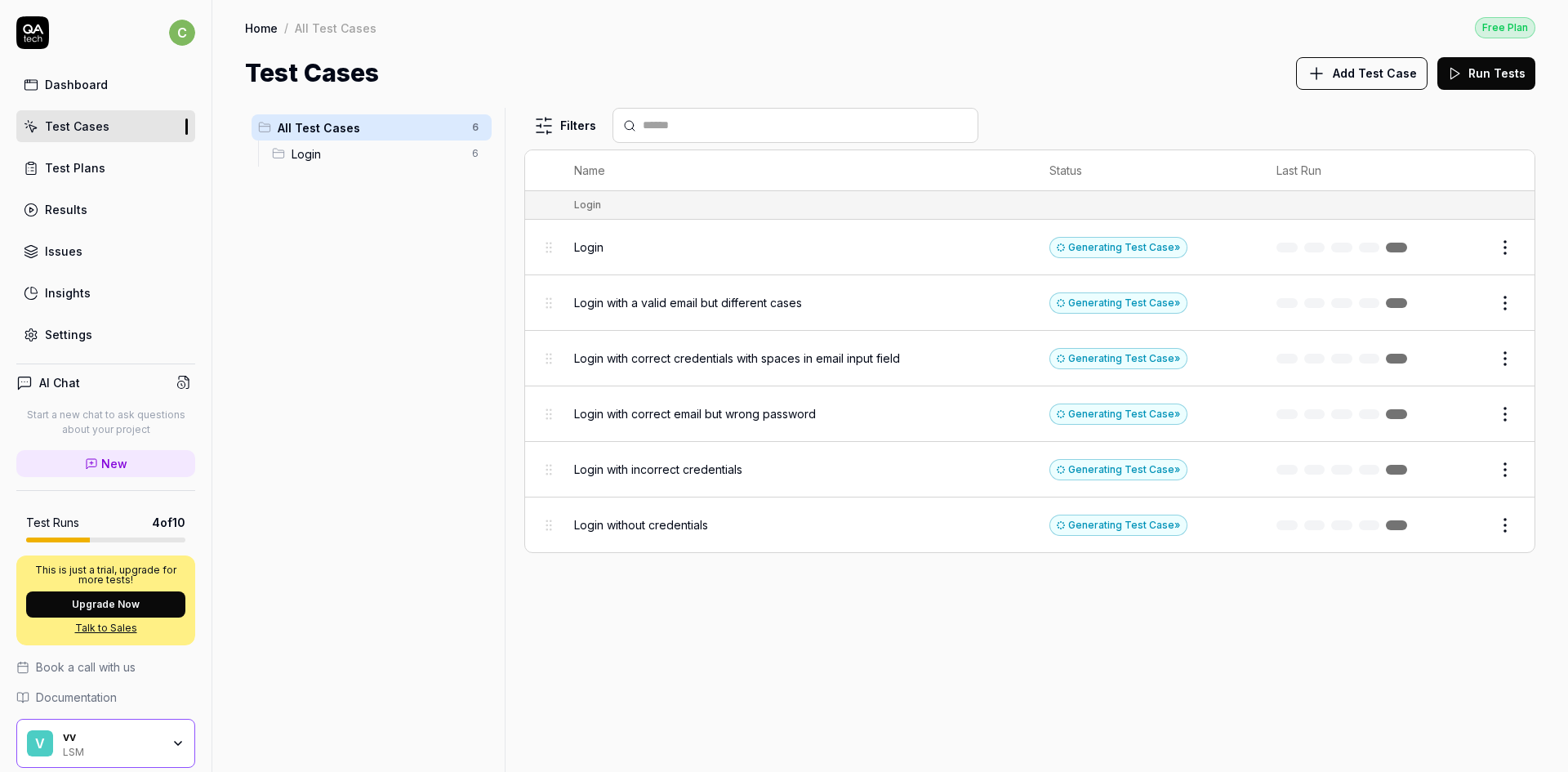
click at [1504, 248] on html "c Dashboard Test Cases Test Plans Results Issues Insights Settings AI Chat Star…" at bounding box center [784, 386] width 1568 height 772
click at [661, 256] on html "c Dashboard Test Cases Test Plans Results Issues Insights Settings AI Chat Star…" at bounding box center [784, 386] width 1568 height 772
click at [661, 256] on div "Login" at bounding box center [796, 247] width 443 height 35
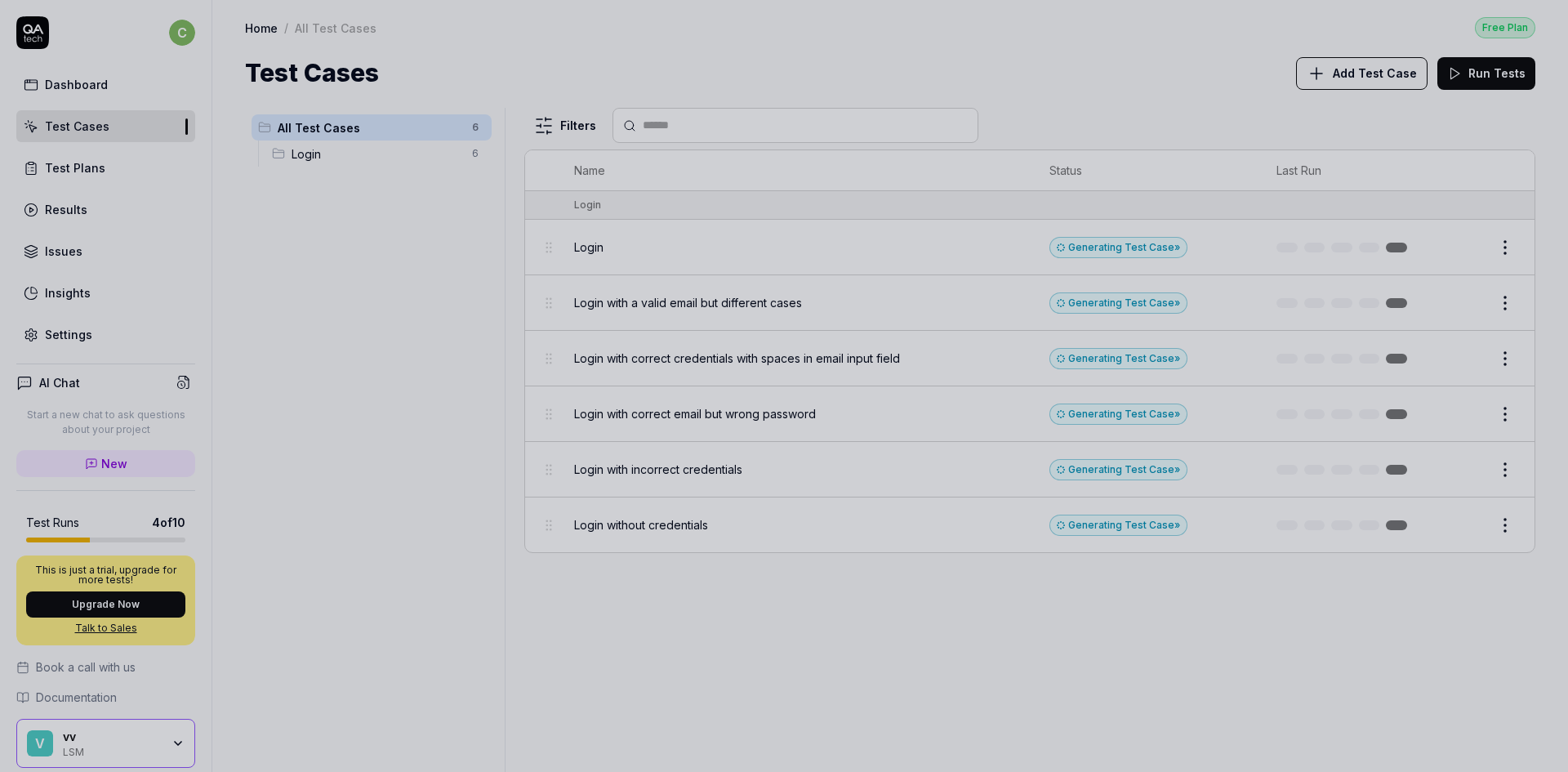
click at [1158, 661] on div at bounding box center [784, 386] width 1568 height 772
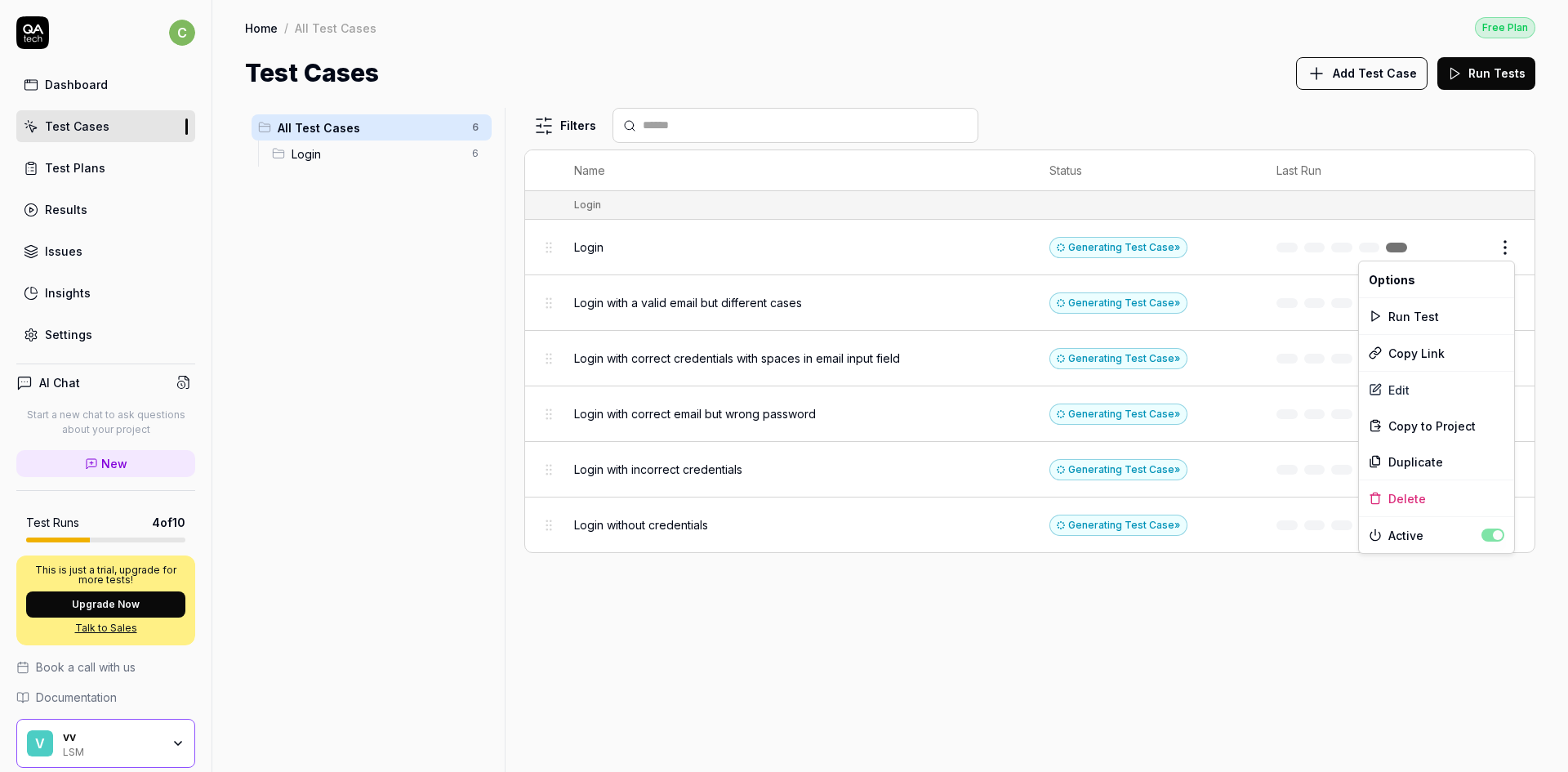
click at [1499, 253] on html "c Dashboard Test Cases Test Plans Results Issues Insights Settings AI Chat Star…" at bounding box center [784, 386] width 1568 height 772
click at [1393, 78] on html "c Dashboard Test Cases Test Plans Results Issues Insights Settings AI Chat Star…" at bounding box center [784, 386] width 1568 height 772
click at [1377, 76] on span "Add Test Case" at bounding box center [1375, 73] width 84 height 17
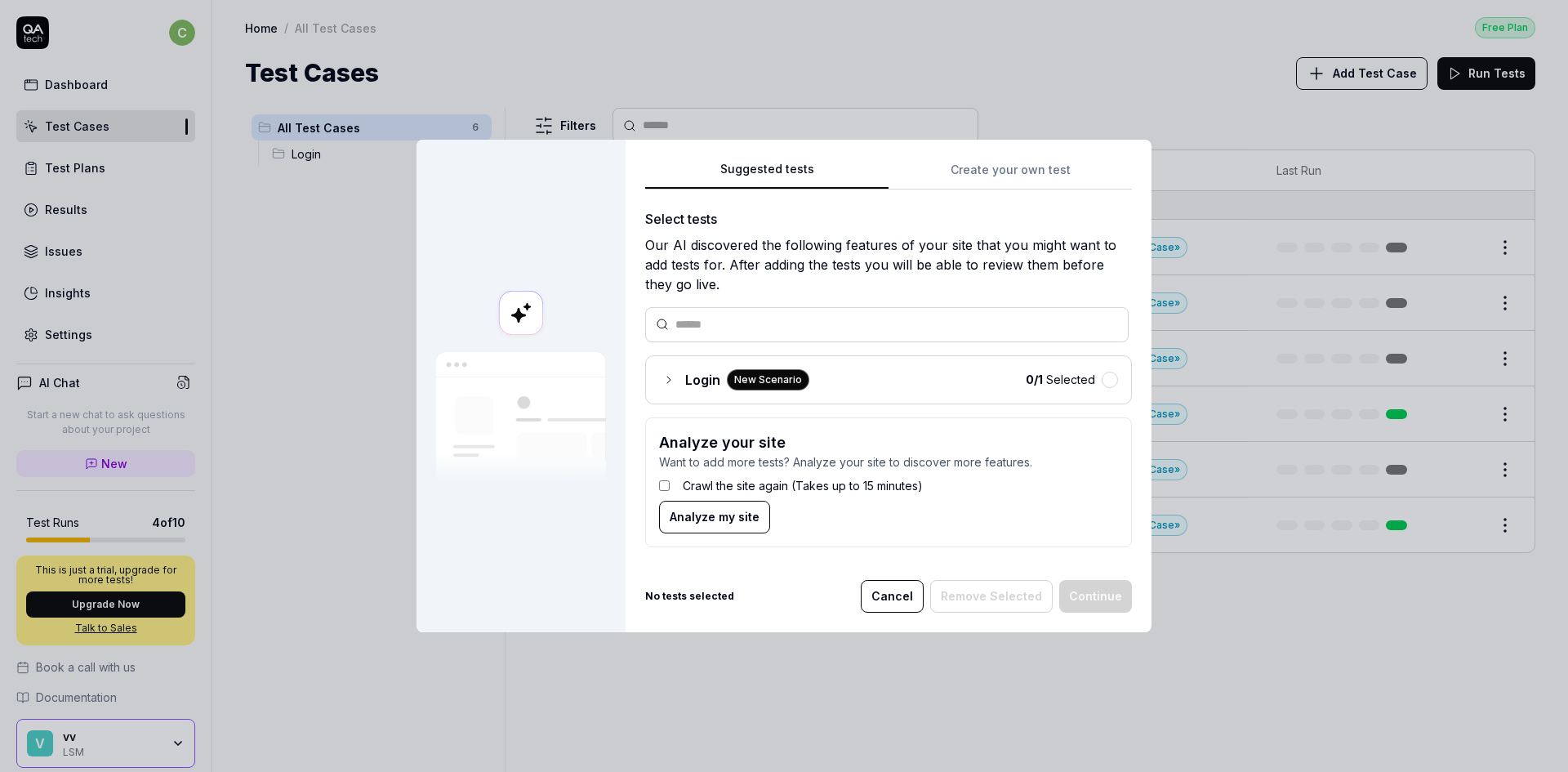
click at [667, 381] on icon at bounding box center [669, 380] width 3 height 7
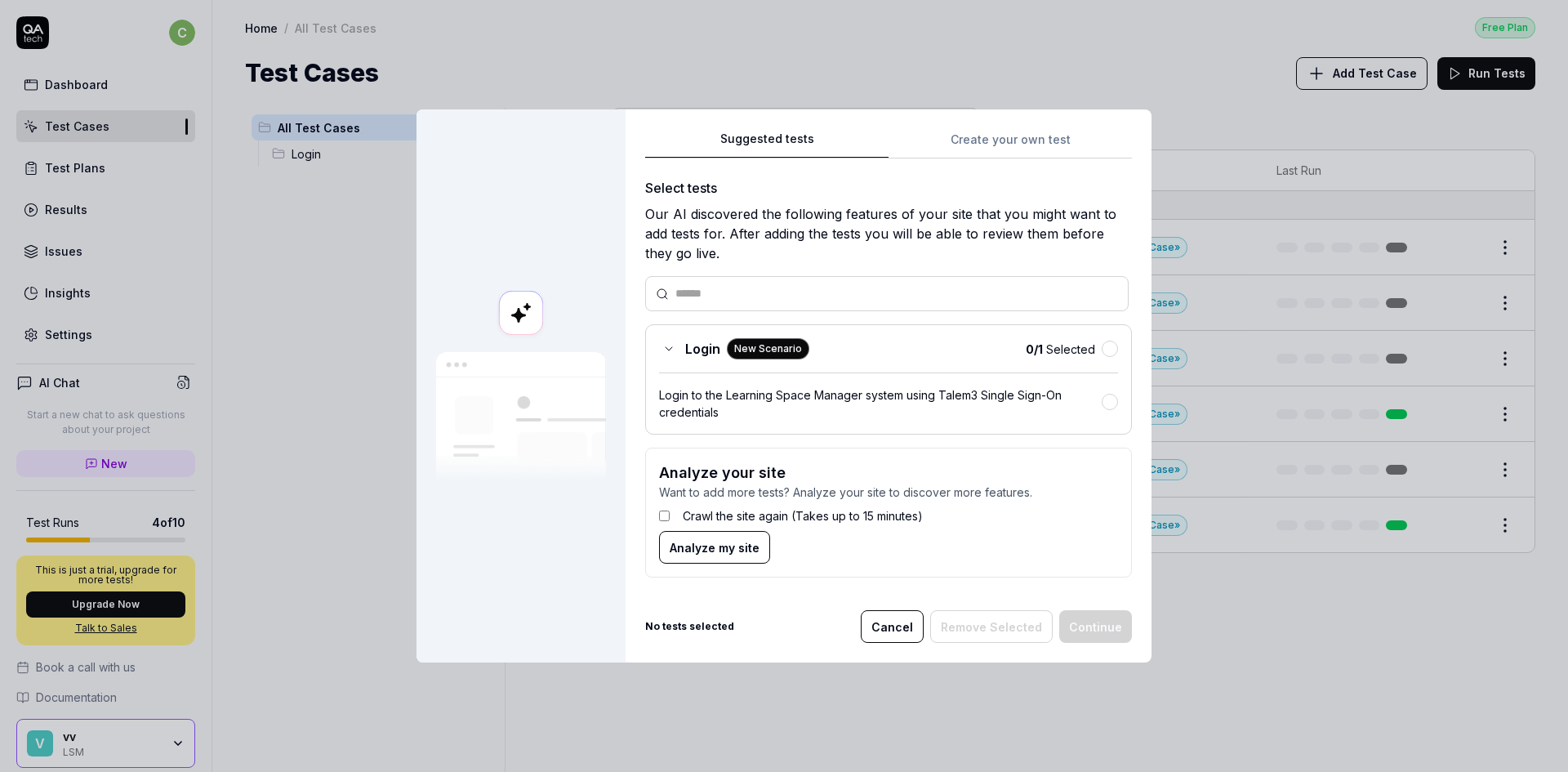
click at [729, 555] on span "Analyze my site" at bounding box center [715, 548] width 90 height 17
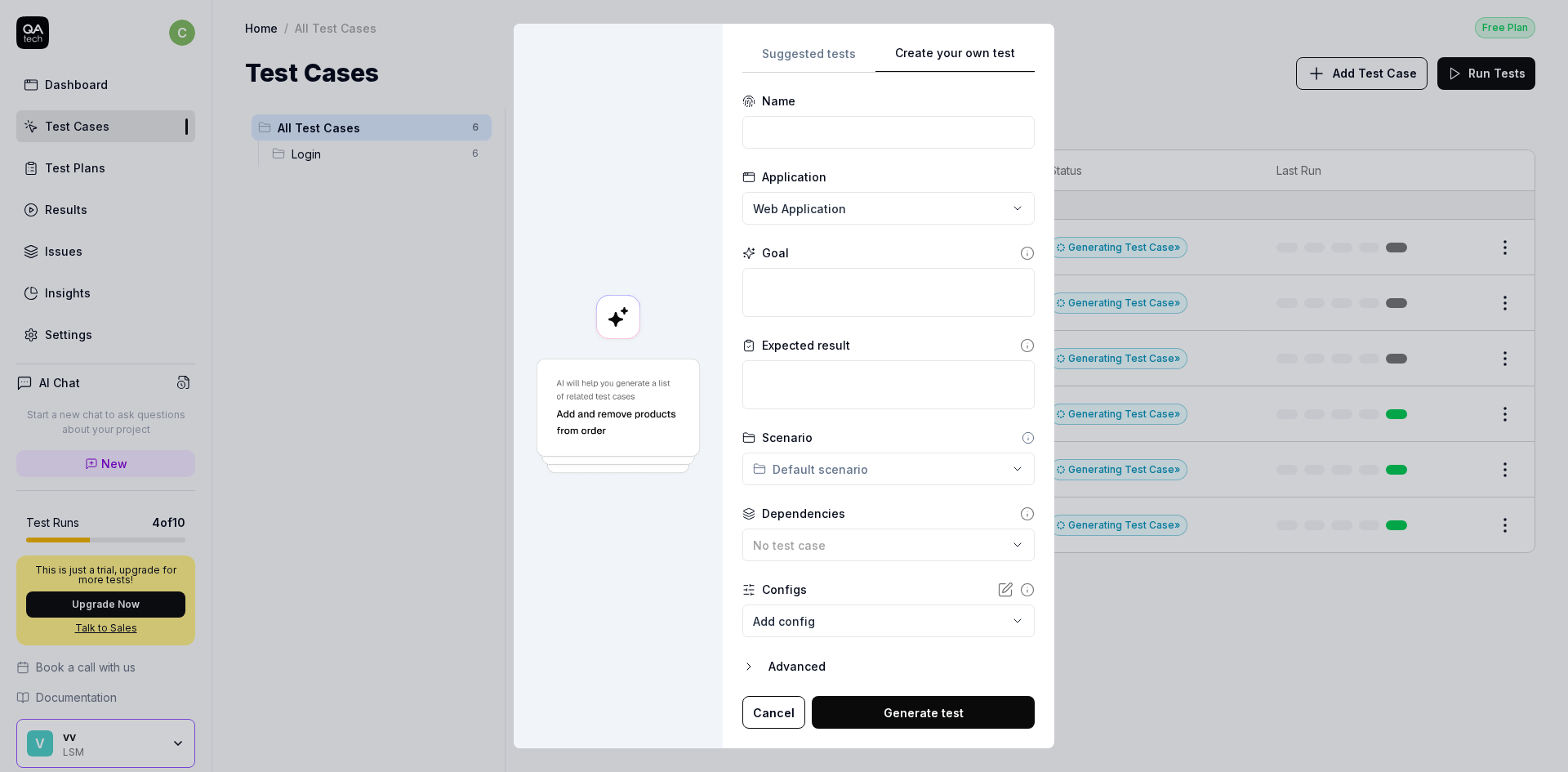
click at [1012, 165] on div "**********" at bounding box center [889, 386] width 293 height 686
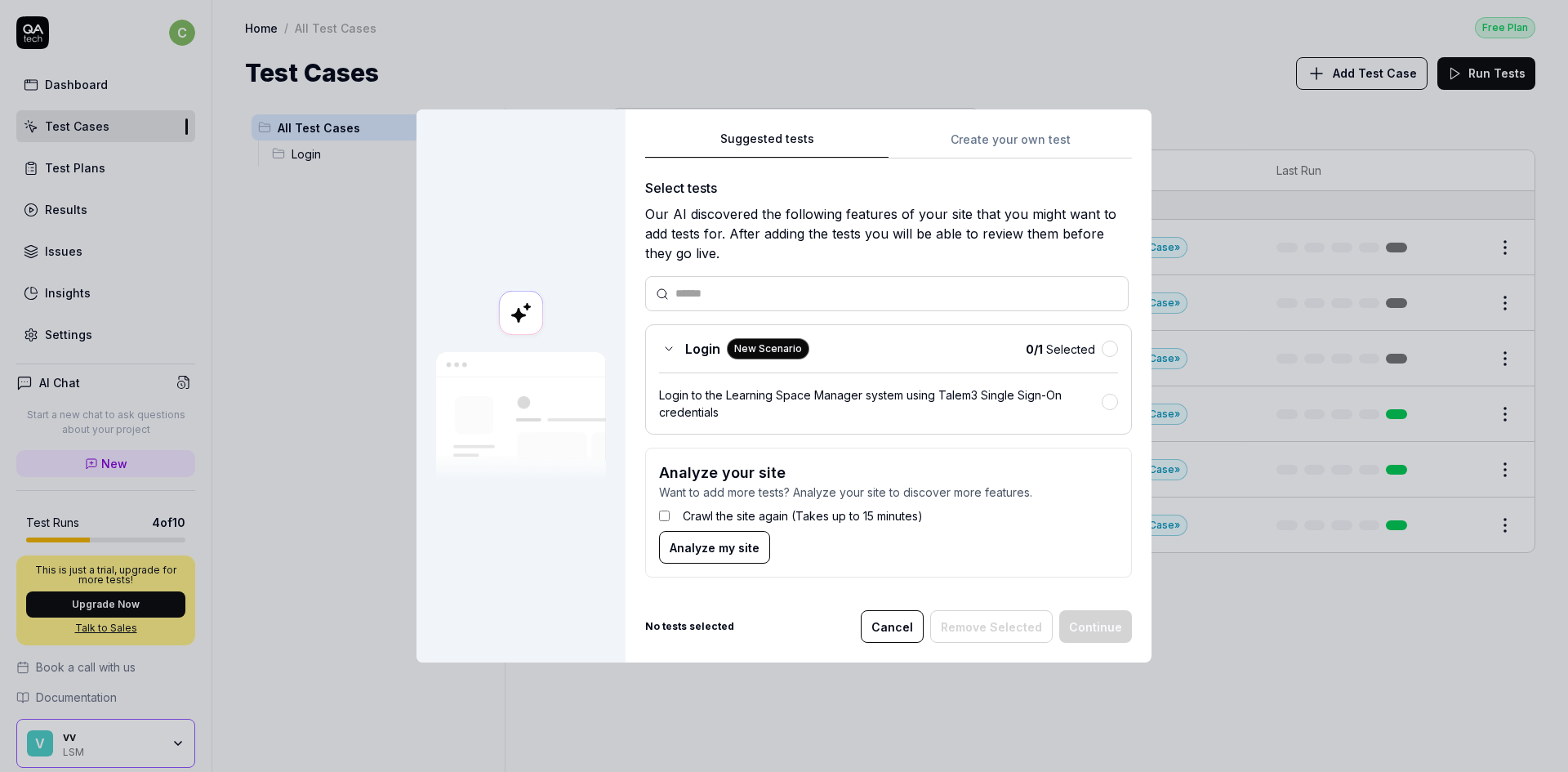
click at [801, 56] on div "Suggested tests Suggested tests Create your own test Select tests Our AI discov…" at bounding box center [784, 386] width 1568 height 772
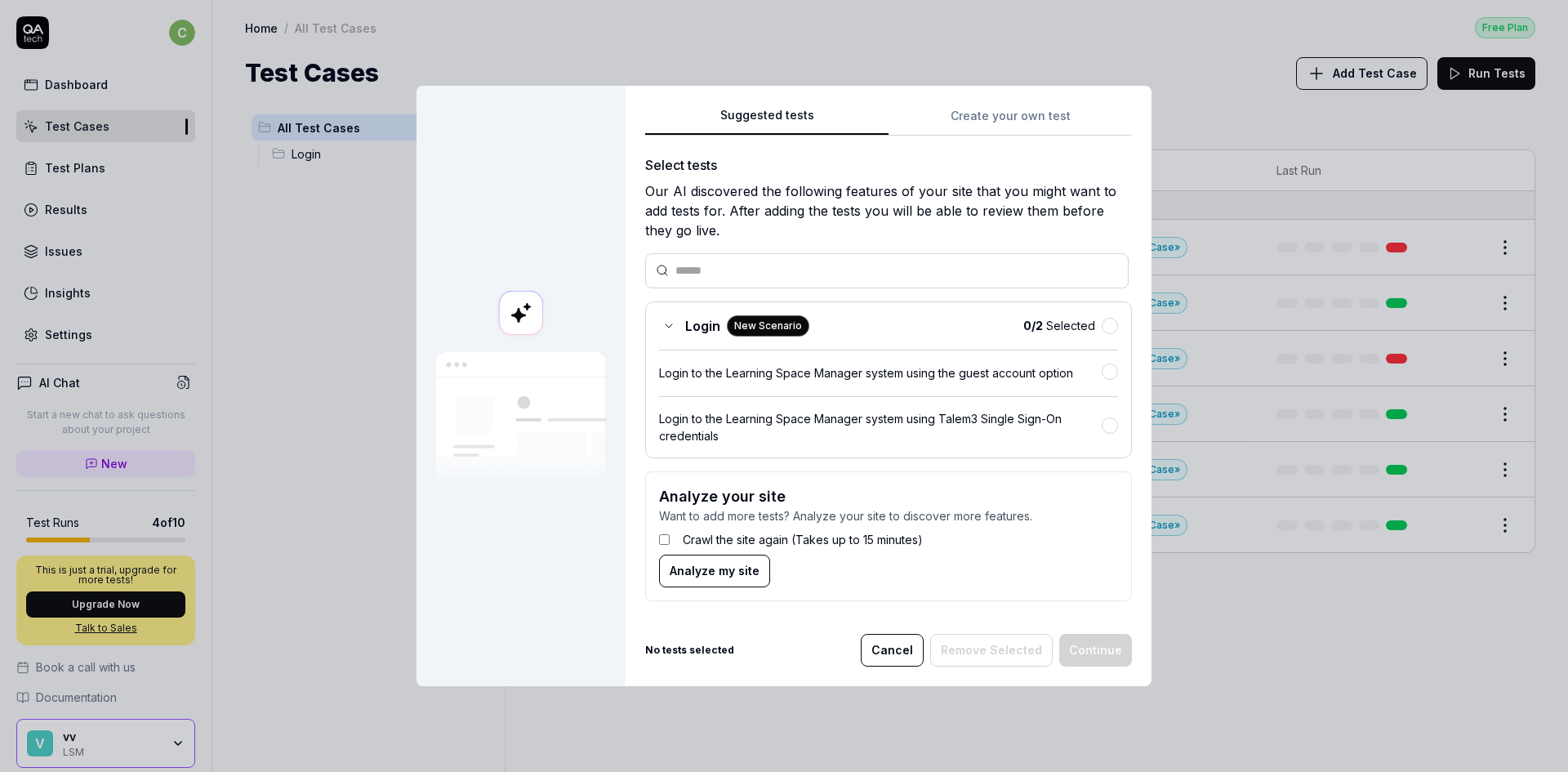
click at [702, 581] on button "Analyze my site" at bounding box center [715, 571] width 111 height 32
